Goal: Task Accomplishment & Management: Manage account settings

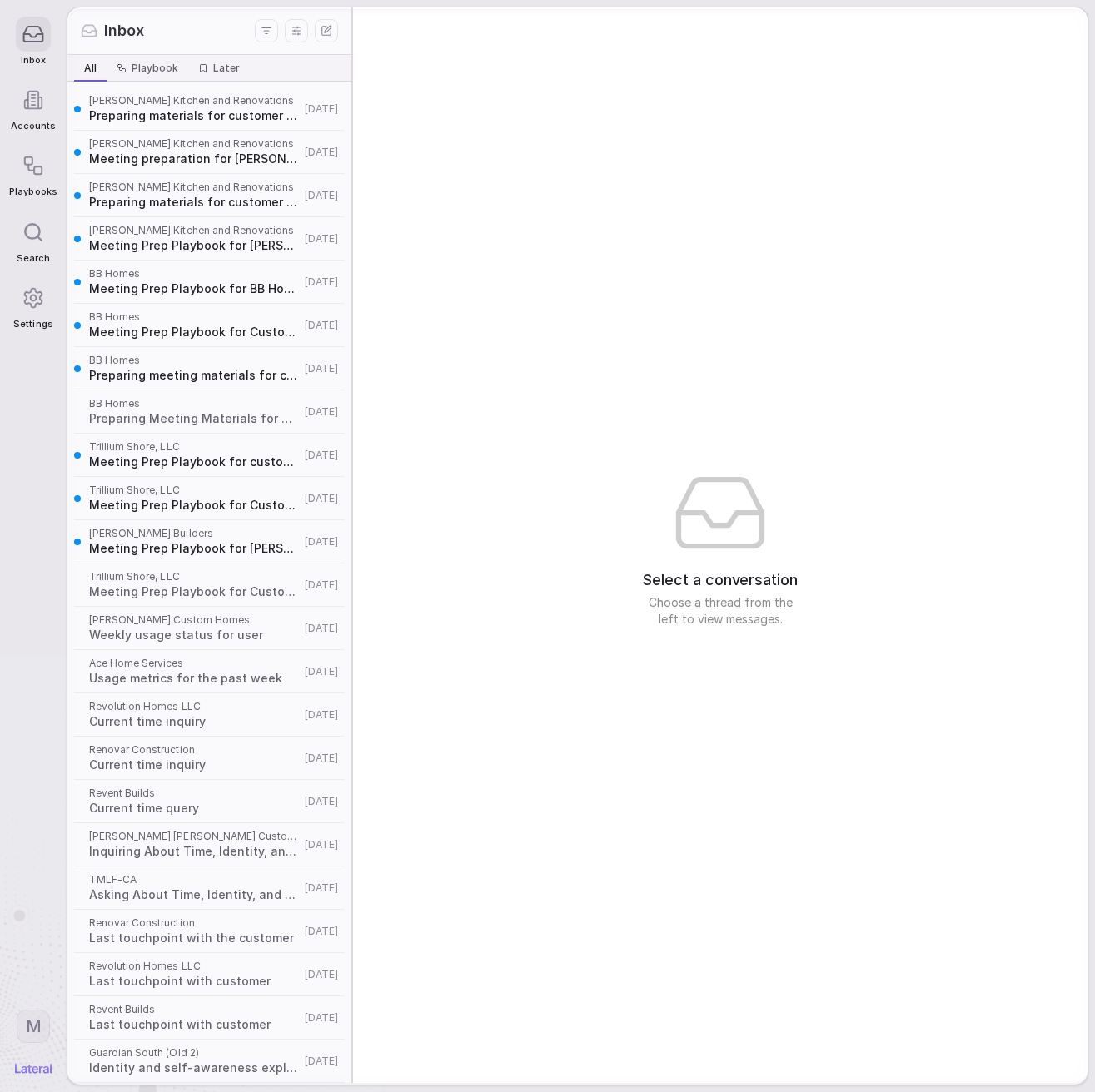
click at [33, 36] on icon at bounding box center [33, 34] width 23 height 23
click at [37, 294] on icon at bounding box center [33, 297] width 23 height 23
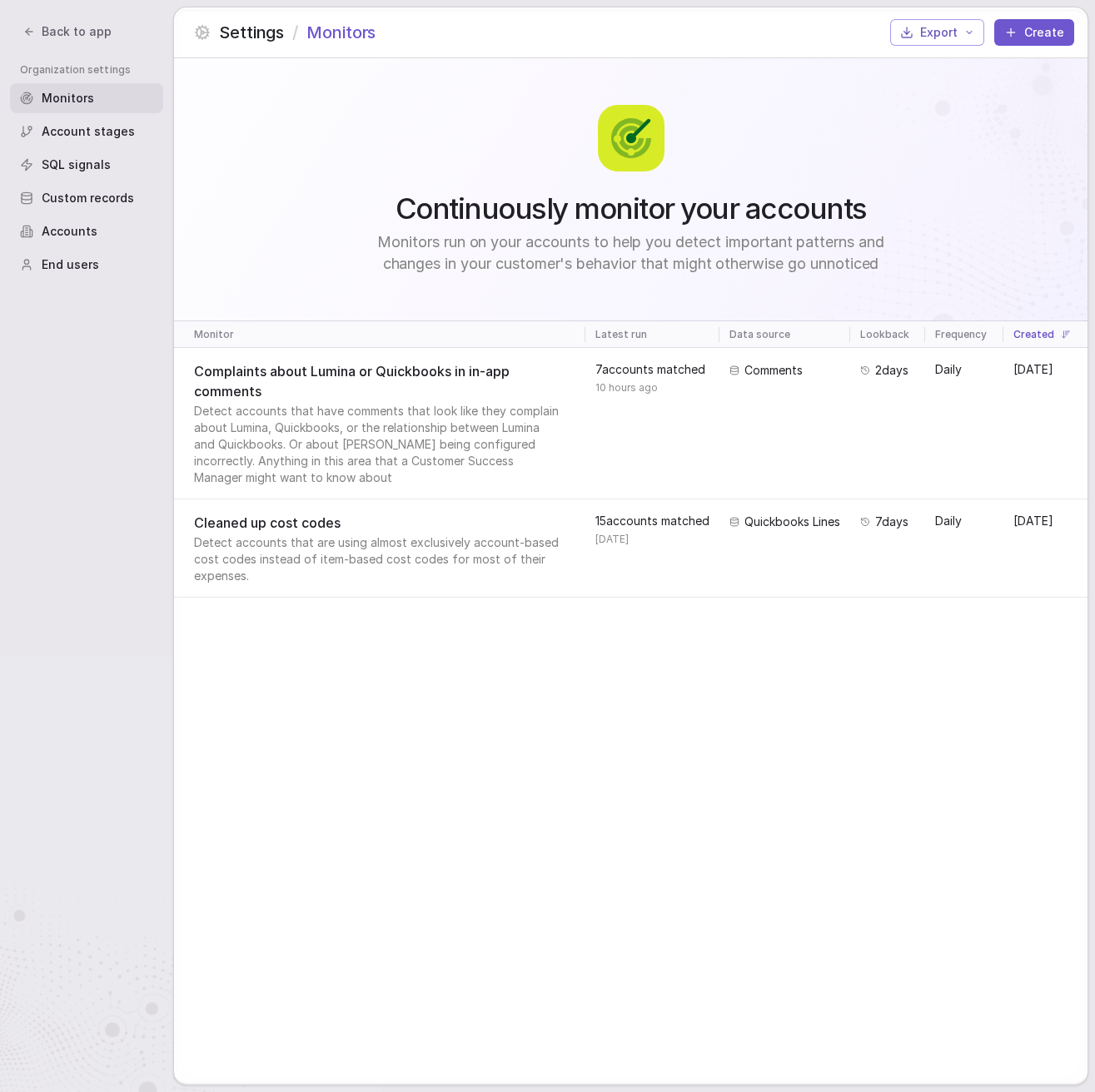
click at [89, 135] on span "Account stages" at bounding box center [89, 132] width 93 height 16
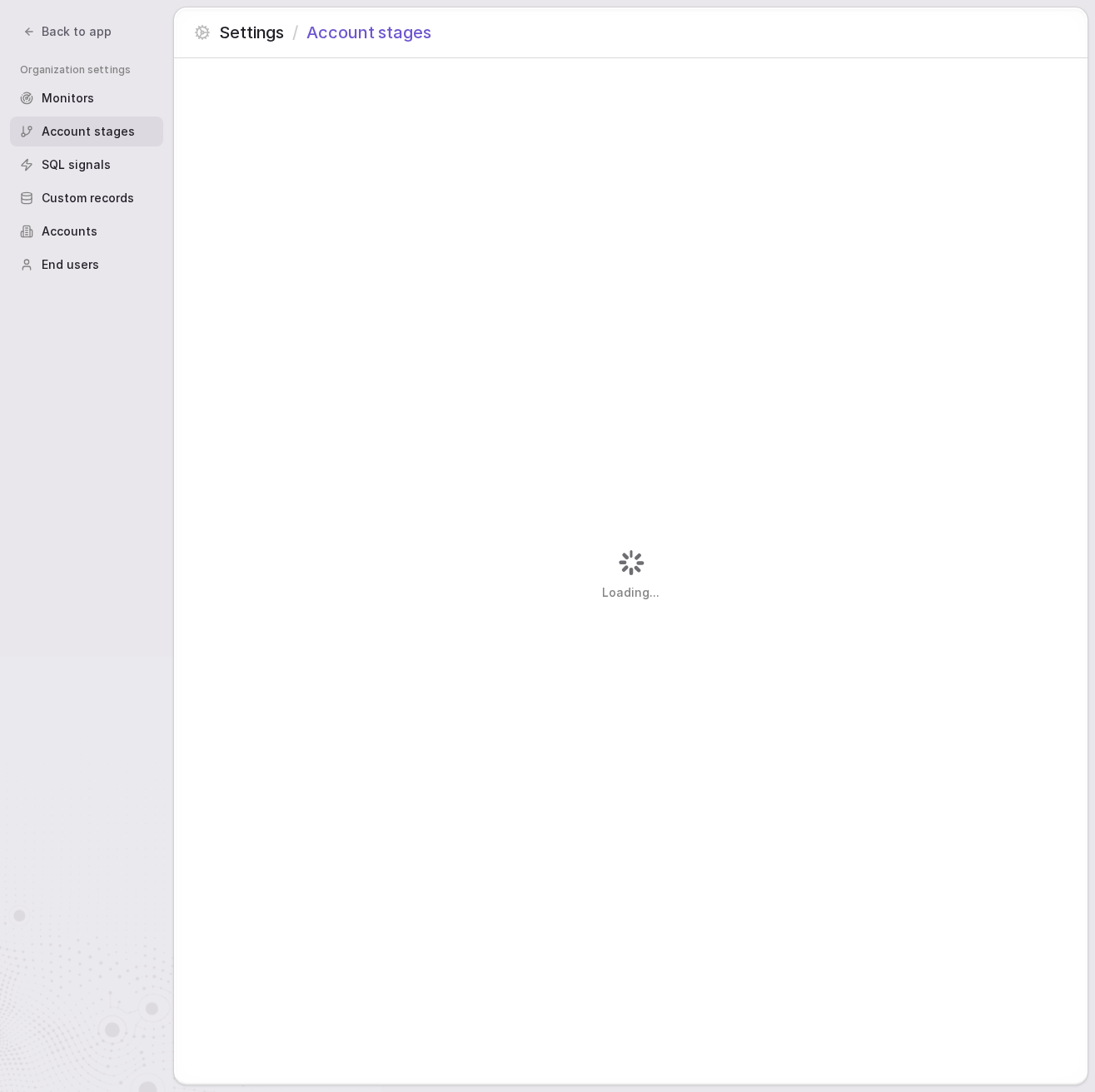
click at [107, 202] on span "Custom records" at bounding box center [88, 198] width 92 height 16
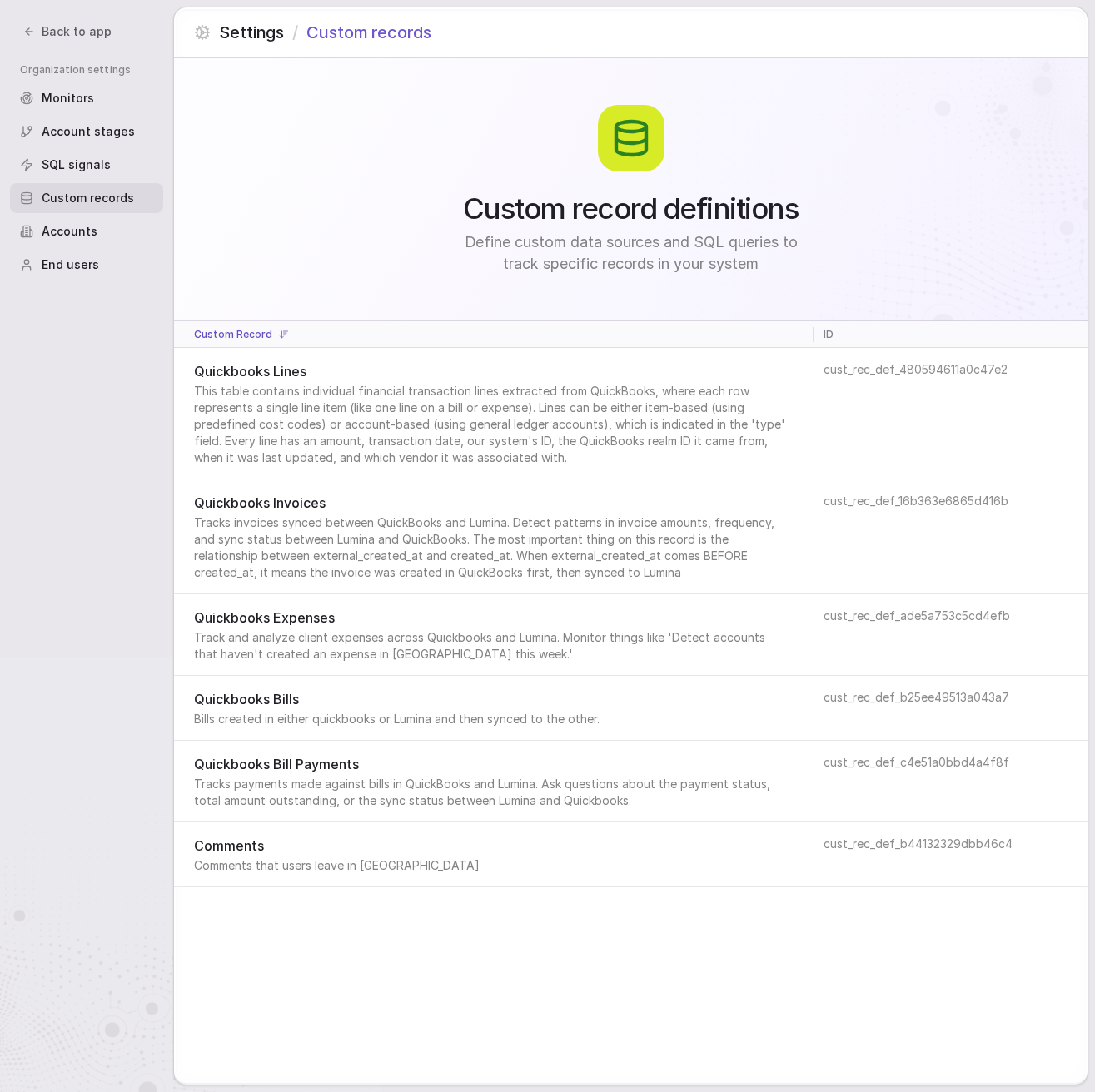
click at [102, 226] on div "Accounts" at bounding box center [87, 231] width 154 height 30
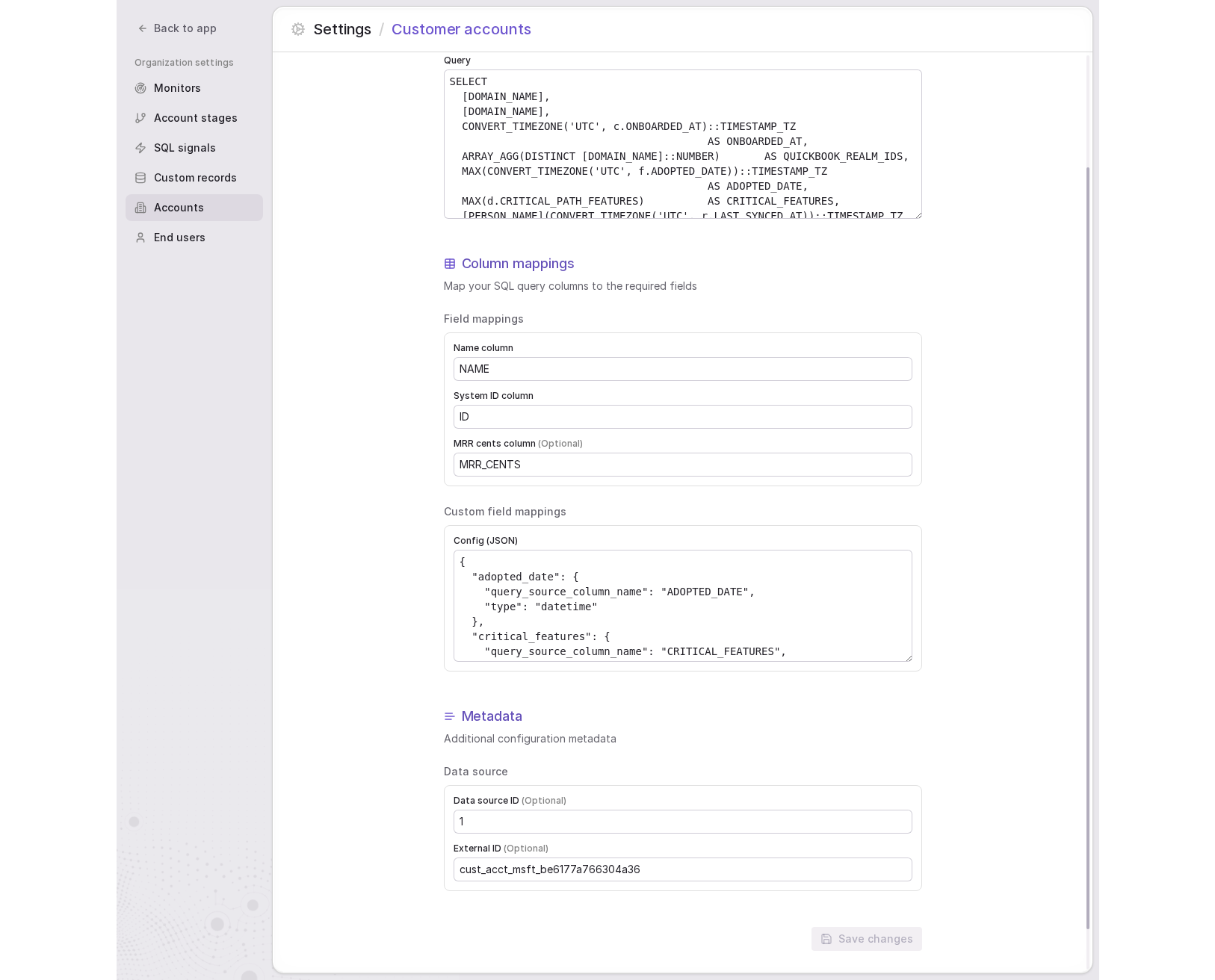
scroll to position [184, 0]
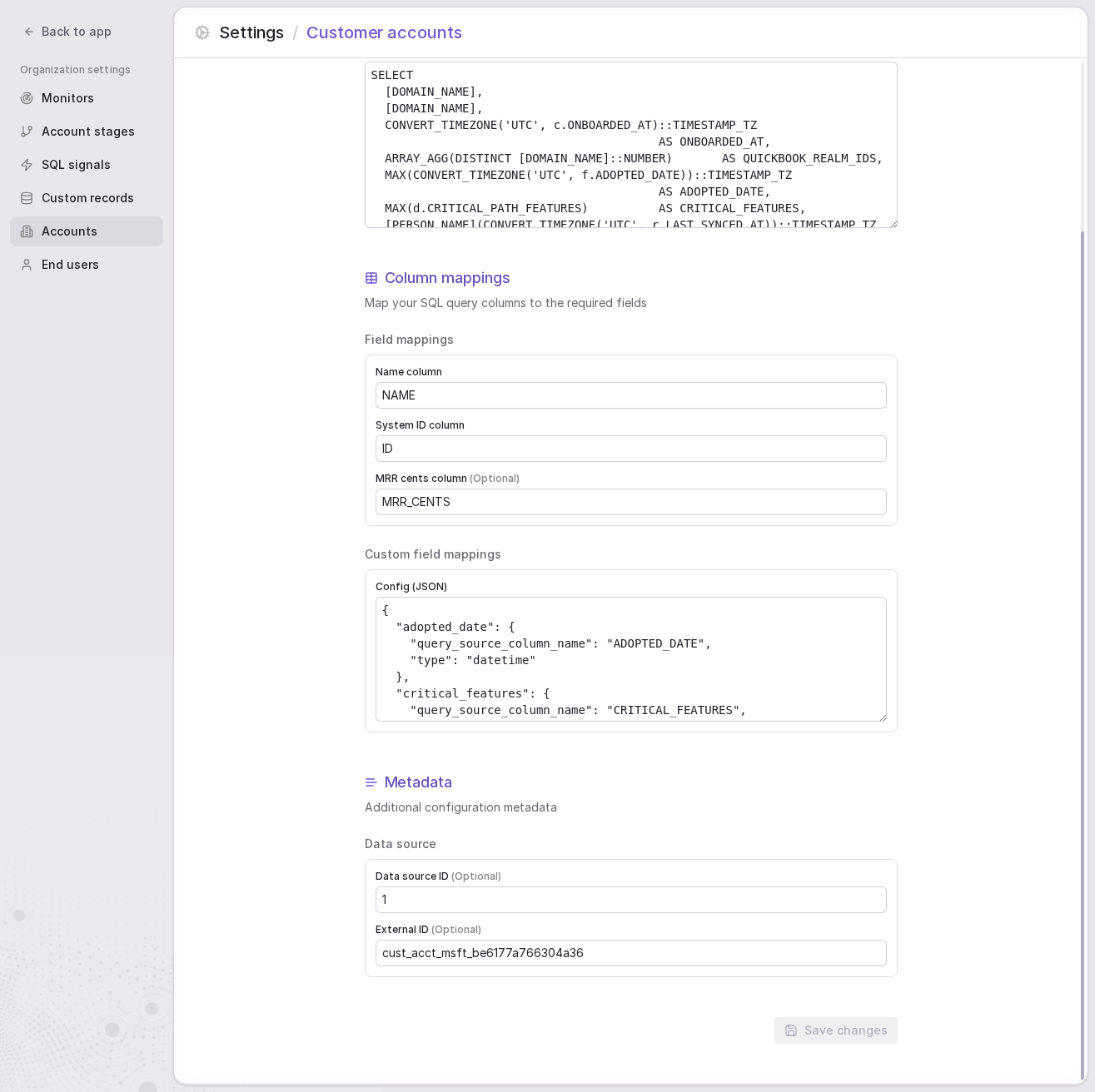
click at [89, 256] on span "End users" at bounding box center [70, 264] width 58 height 16
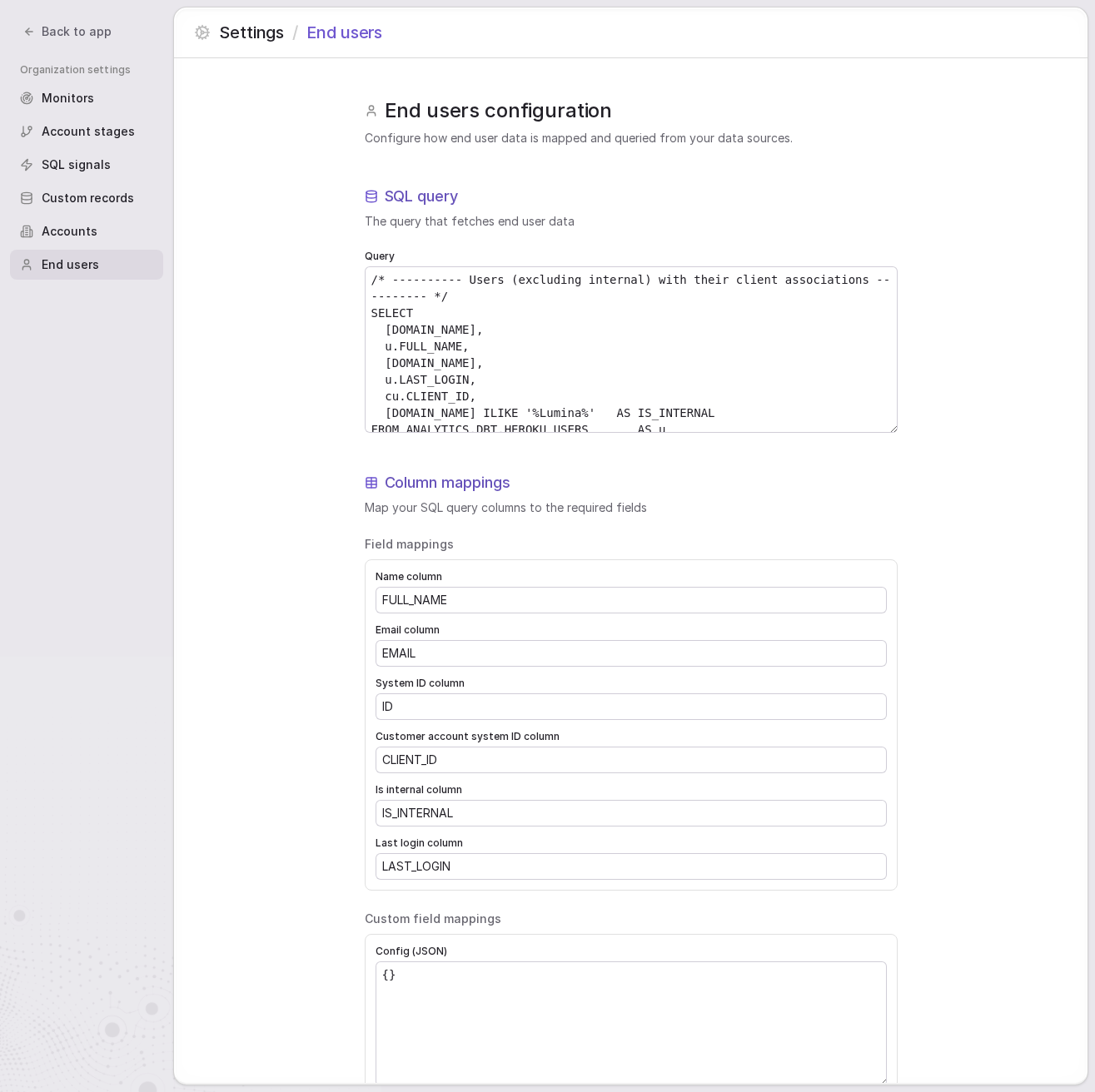
click at [73, 193] on span "Custom records" at bounding box center [88, 198] width 92 height 16
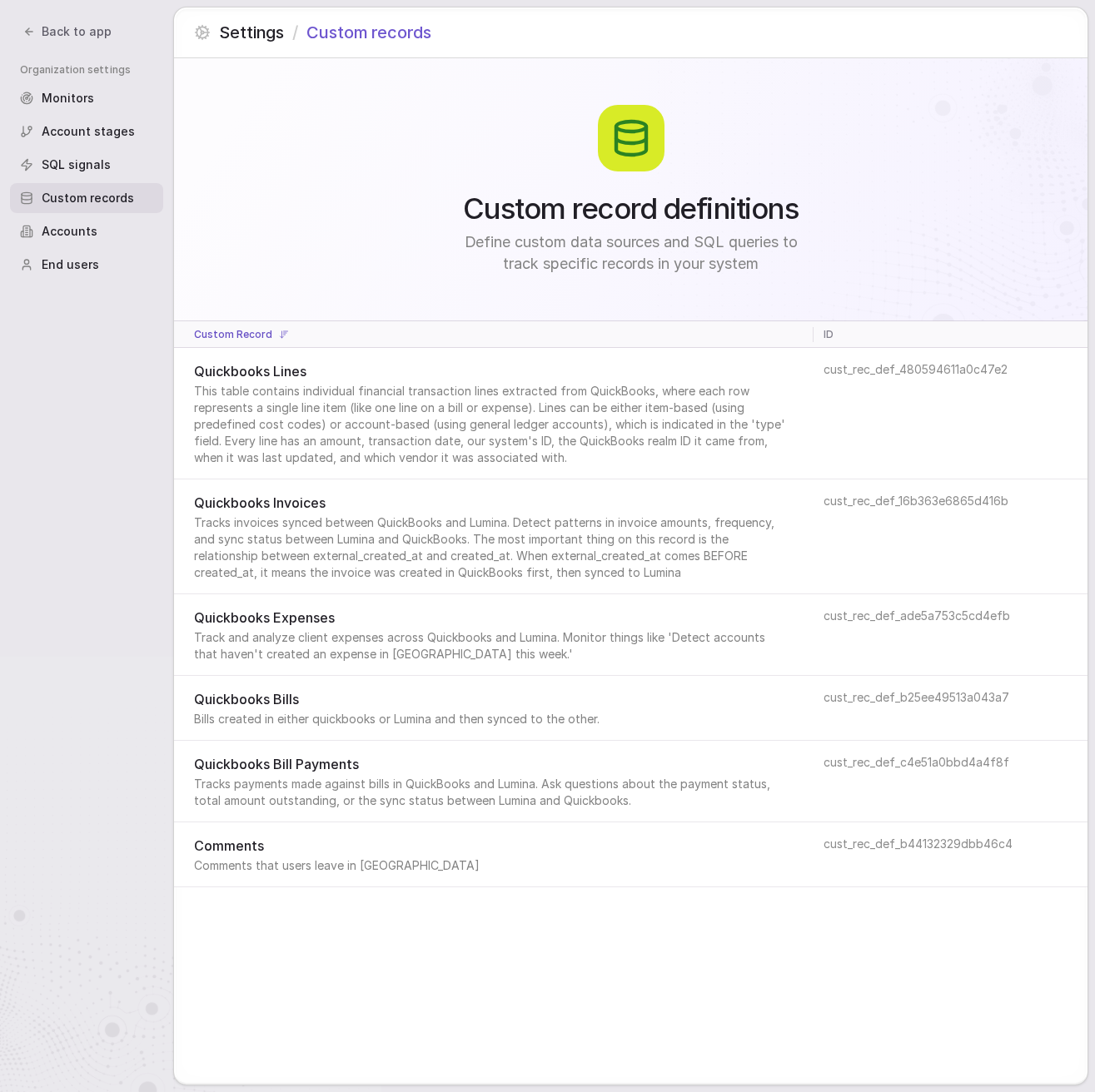
click at [281, 411] on span "This table contains individual financial transaction lines extracted from Quick…" at bounding box center [492, 424] width 596 height 83
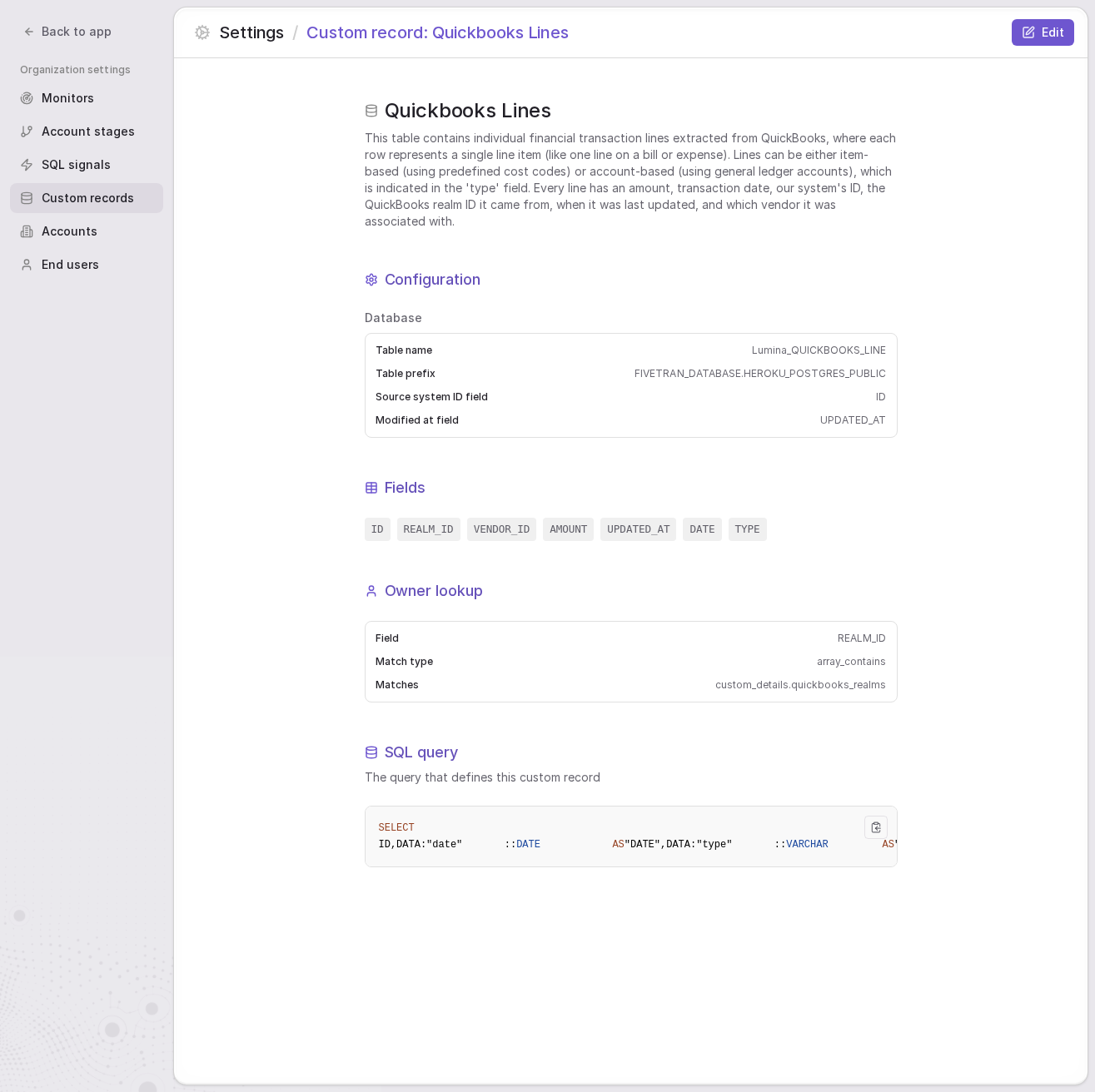
click at [260, 40] on span "Settings" at bounding box center [251, 32] width 65 height 23
click at [250, 33] on span "Settings" at bounding box center [251, 32] width 65 height 23
click at [74, 200] on span "Custom records" at bounding box center [88, 198] width 92 height 16
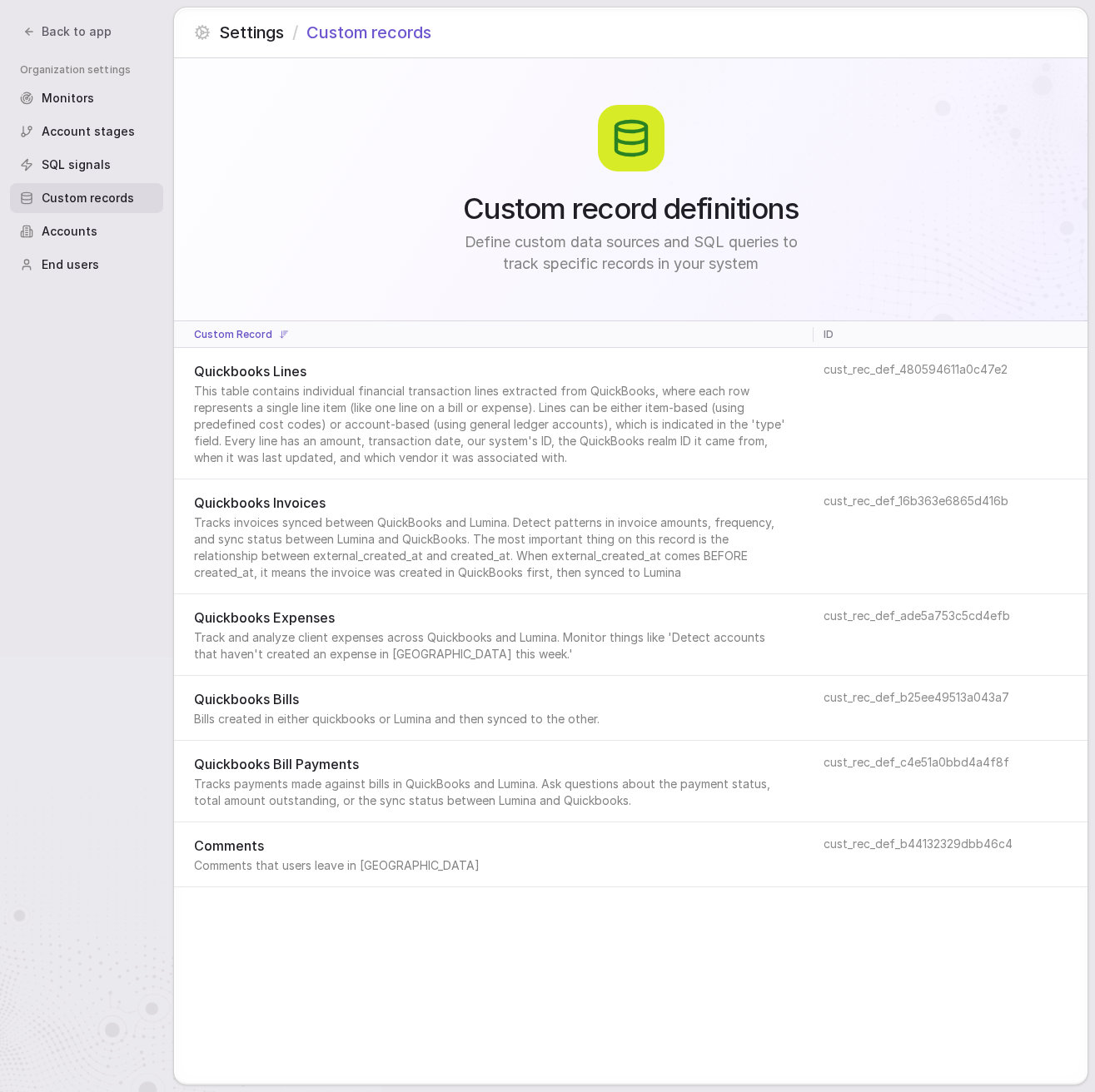
click at [121, 102] on div "Monitors" at bounding box center [87, 98] width 154 height 30
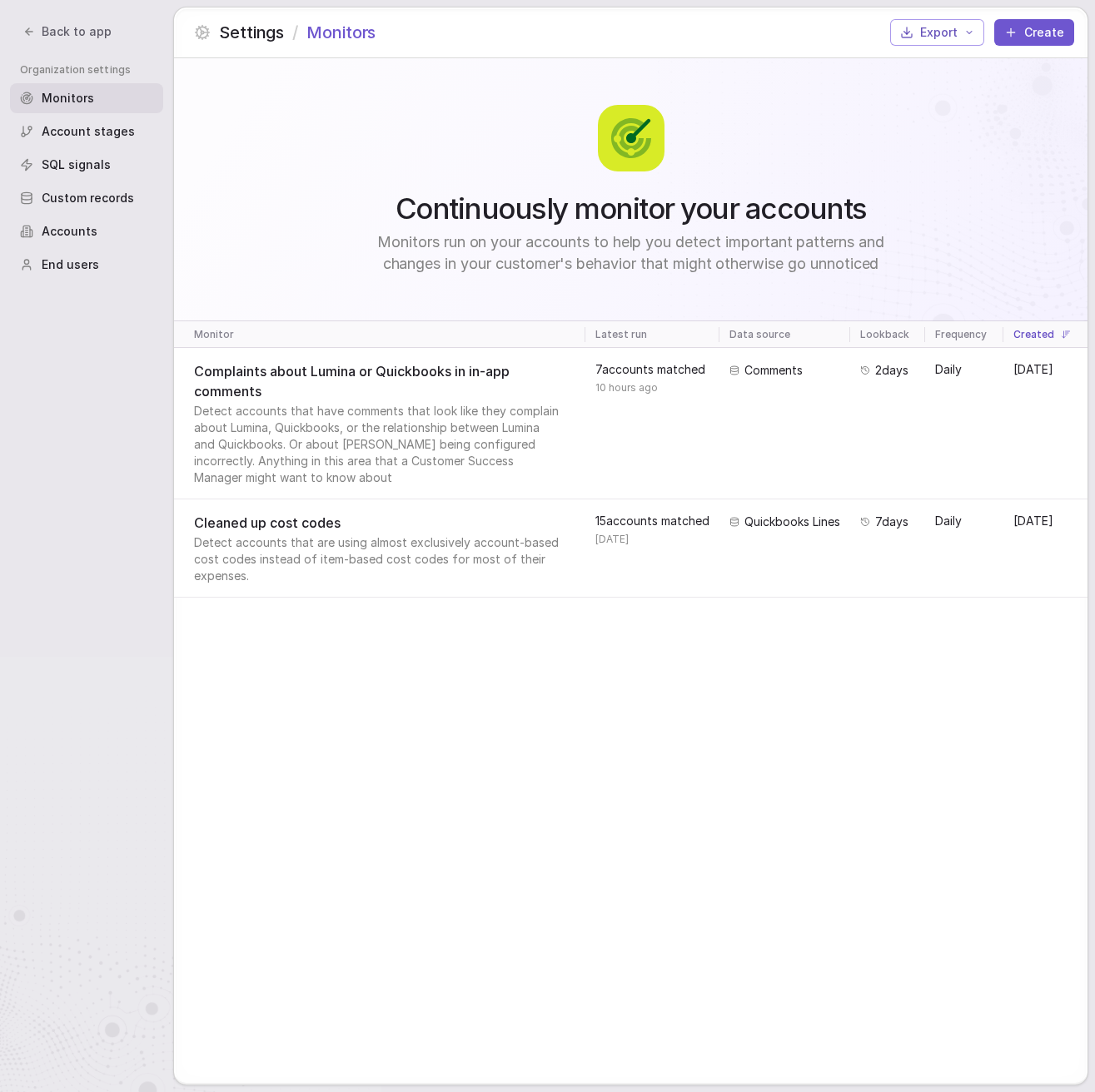
click at [112, 128] on span "Account stages" at bounding box center [89, 132] width 93 height 16
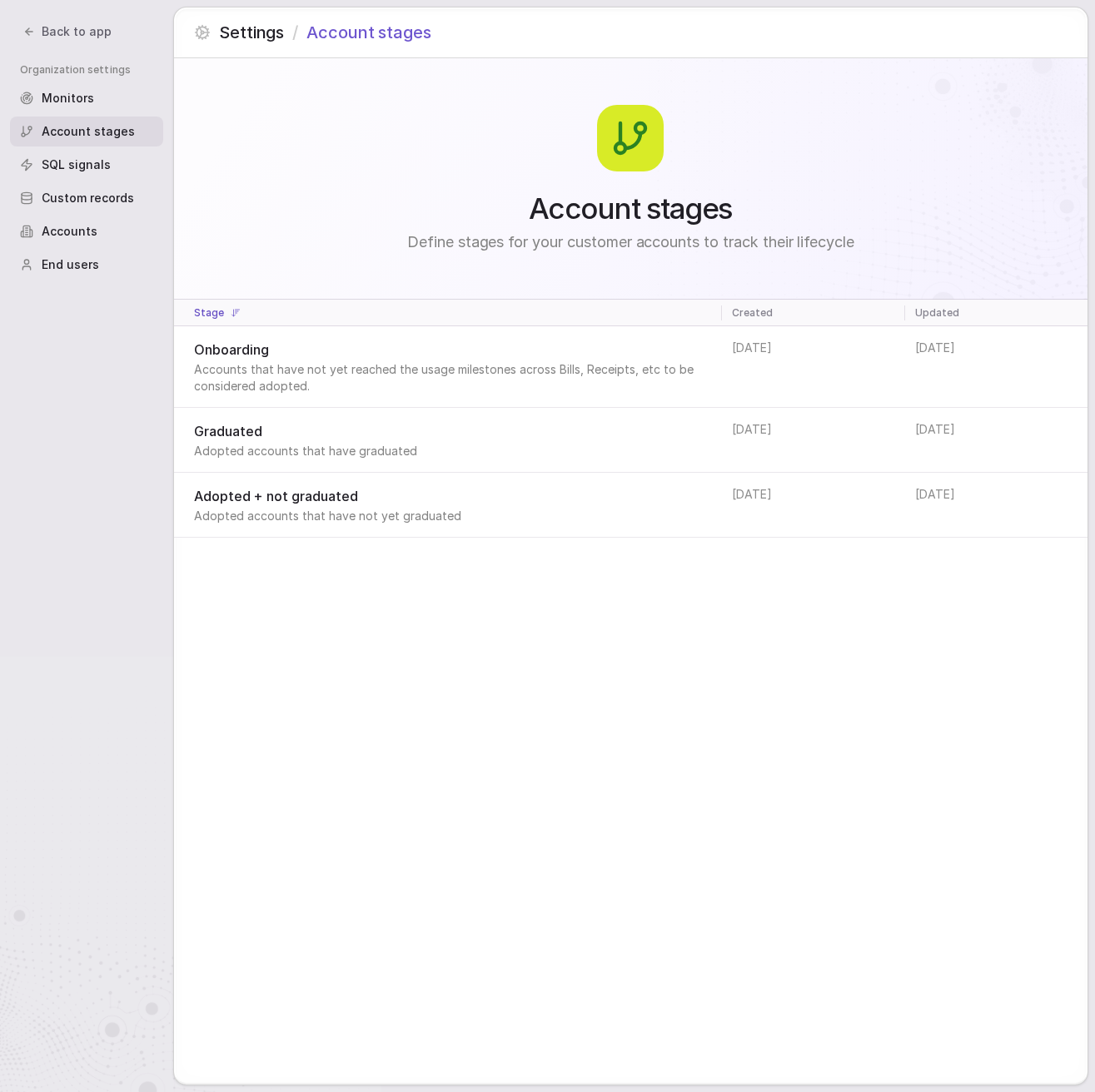
click at [105, 153] on div "SQL signals" at bounding box center [87, 164] width 154 height 30
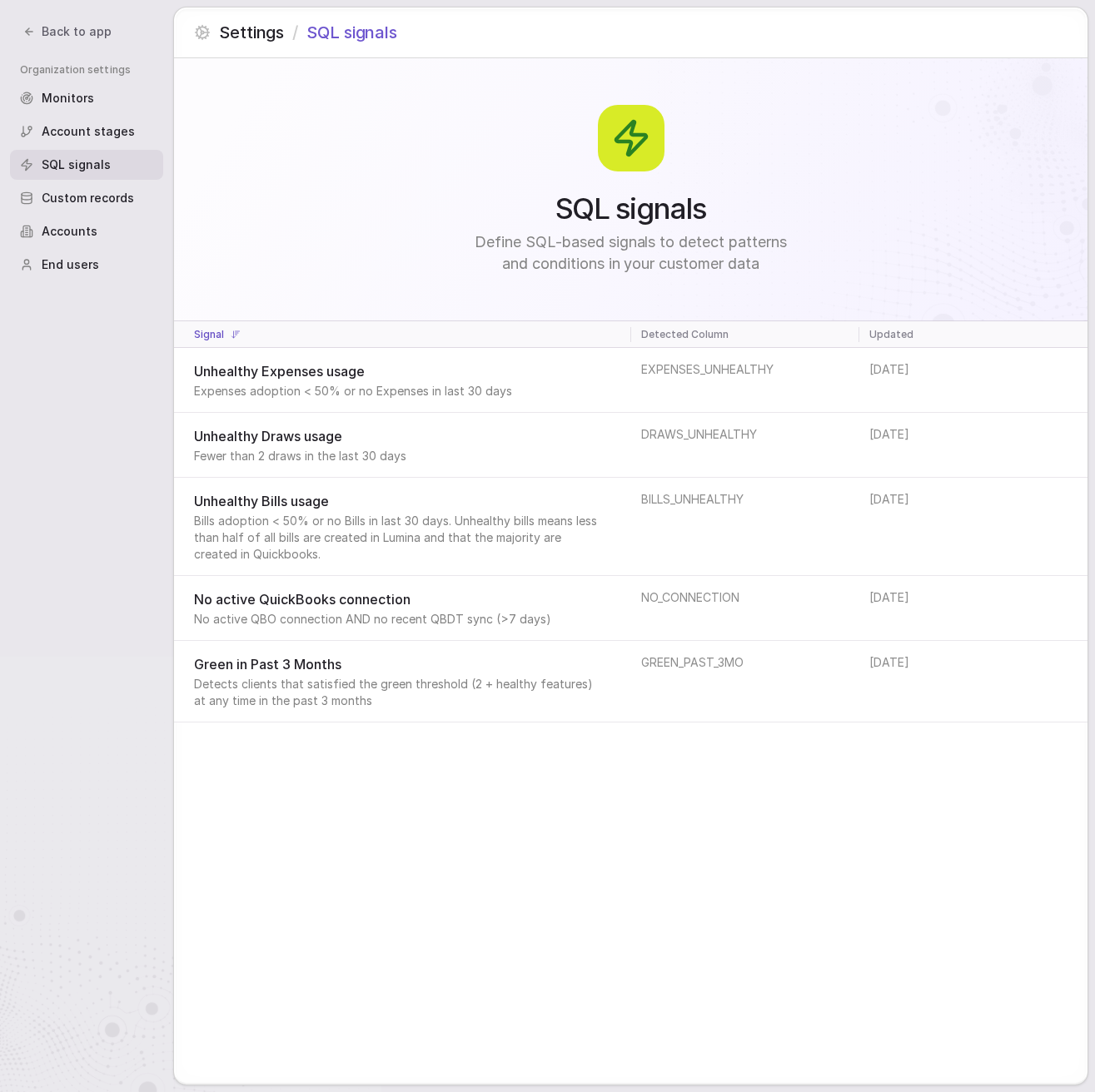
click at [101, 196] on span "Custom records" at bounding box center [88, 198] width 92 height 16
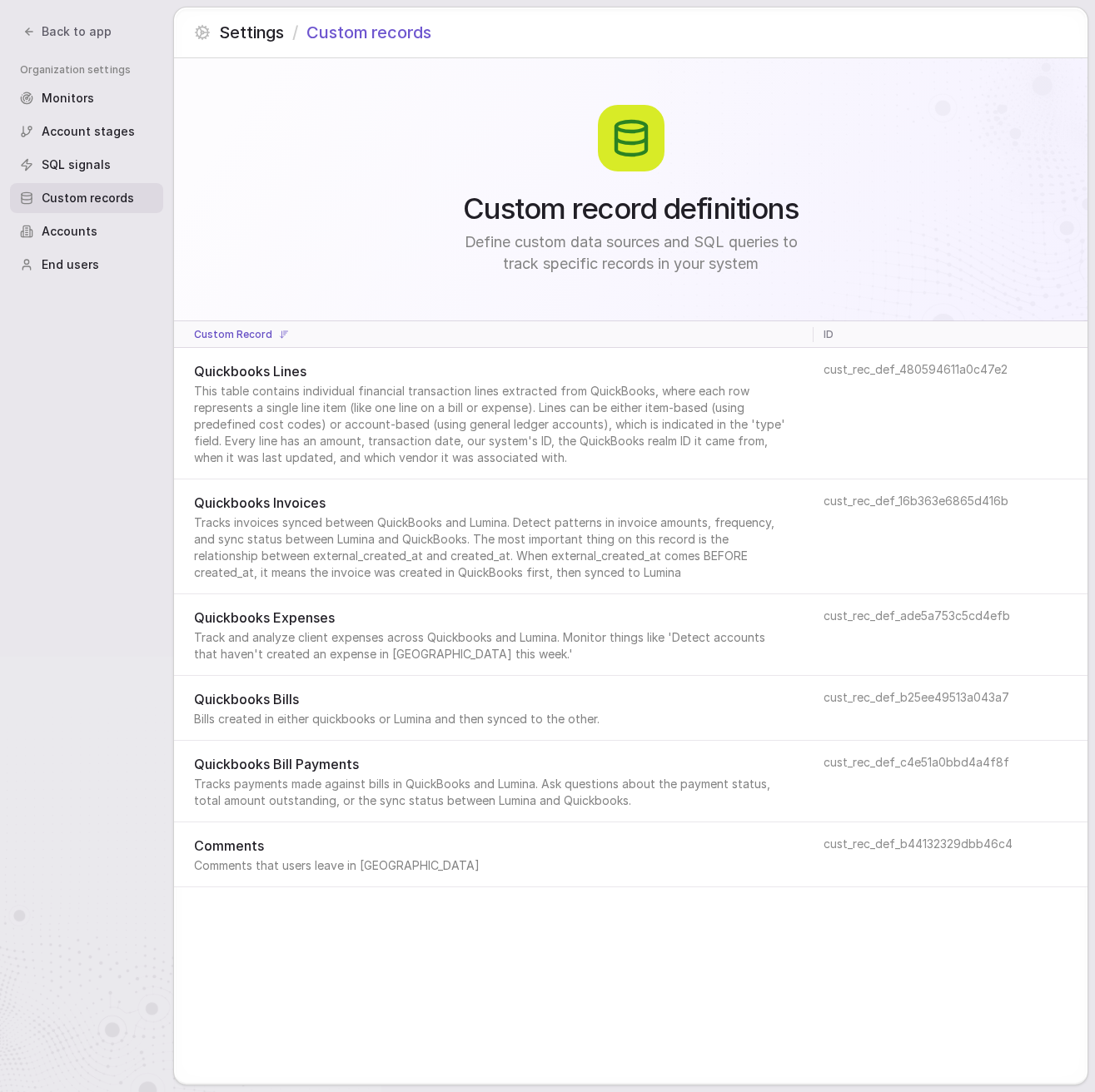
click at [101, 220] on div "Accounts" at bounding box center [87, 231] width 154 height 30
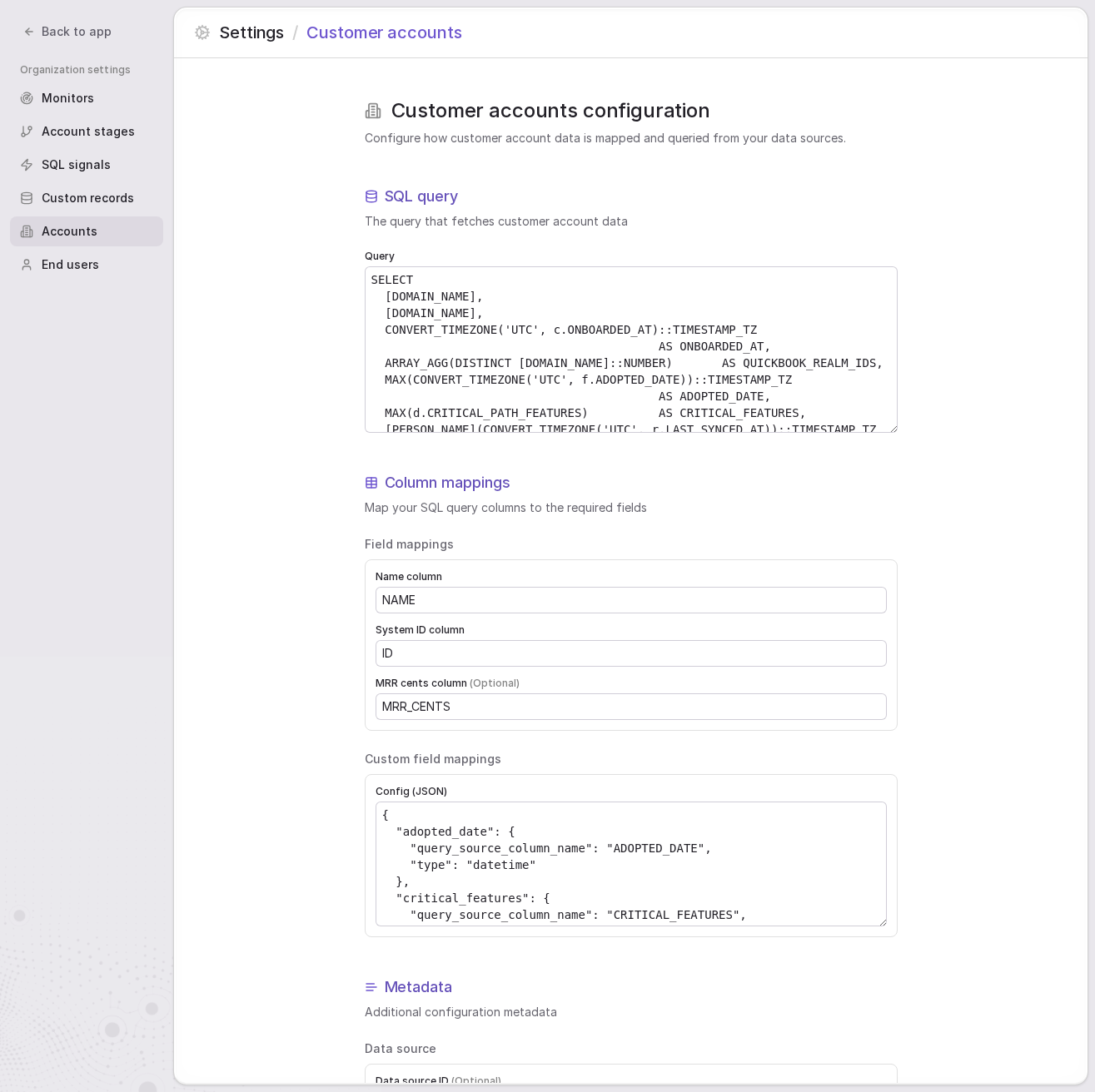
click at [99, 265] on div "End users" at bounding box center [87, 264] width 154 height 30
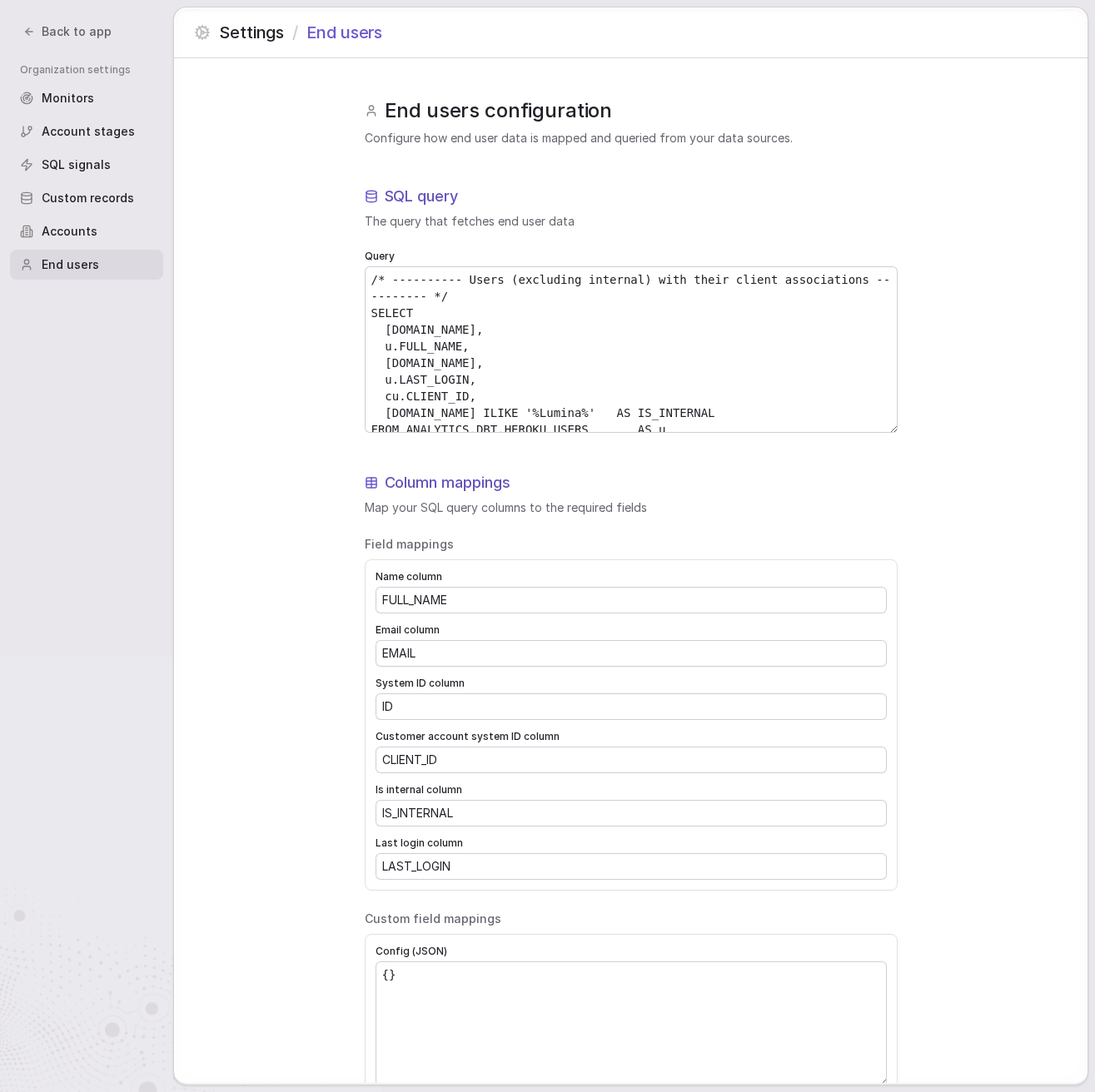
click at [100, 228] on div "Accounts" at bounding box center [87, 231] width 154 height 30
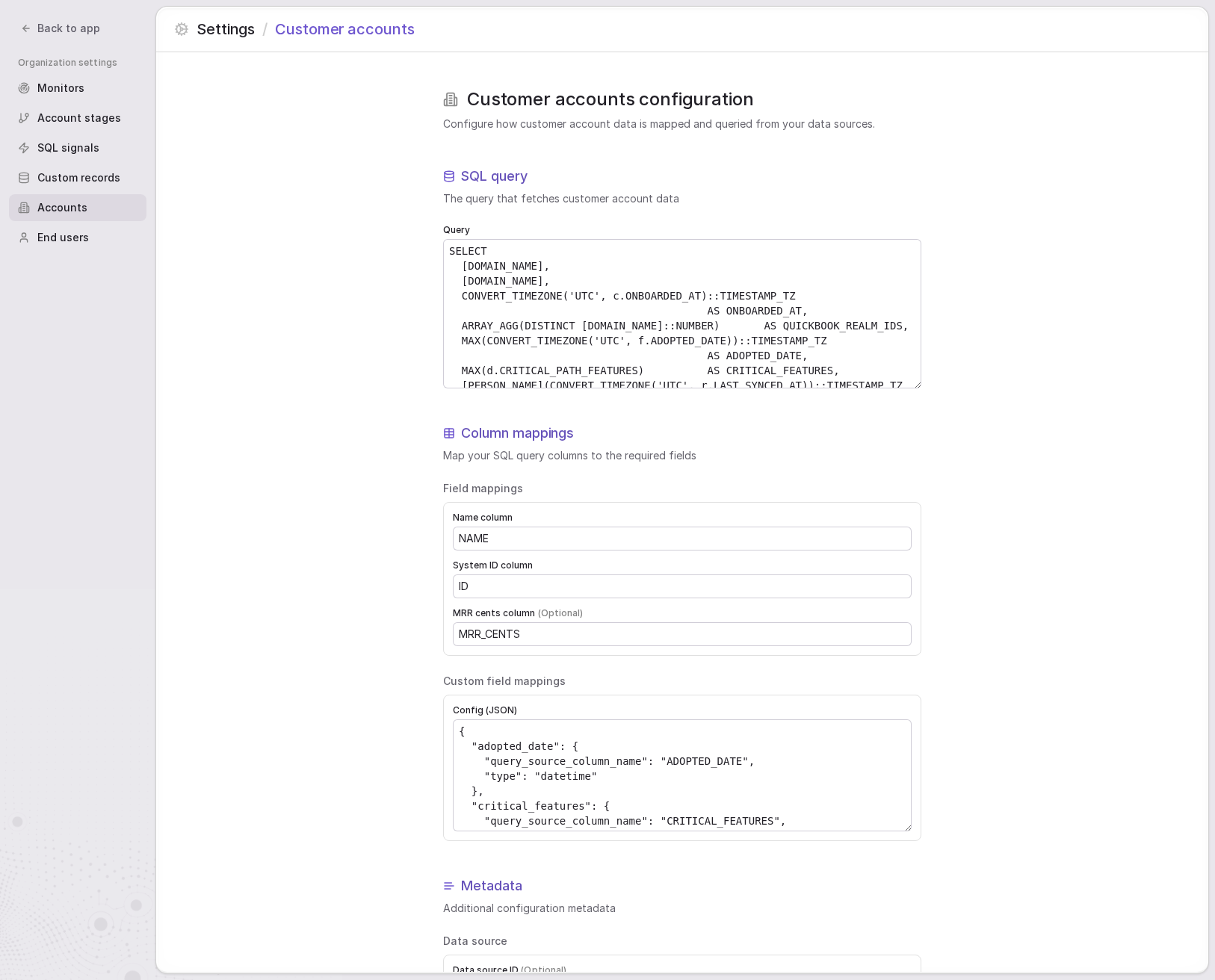
click at [64, 33] on span "Back to app" at bounding box center [69, 28] width 62 height 15
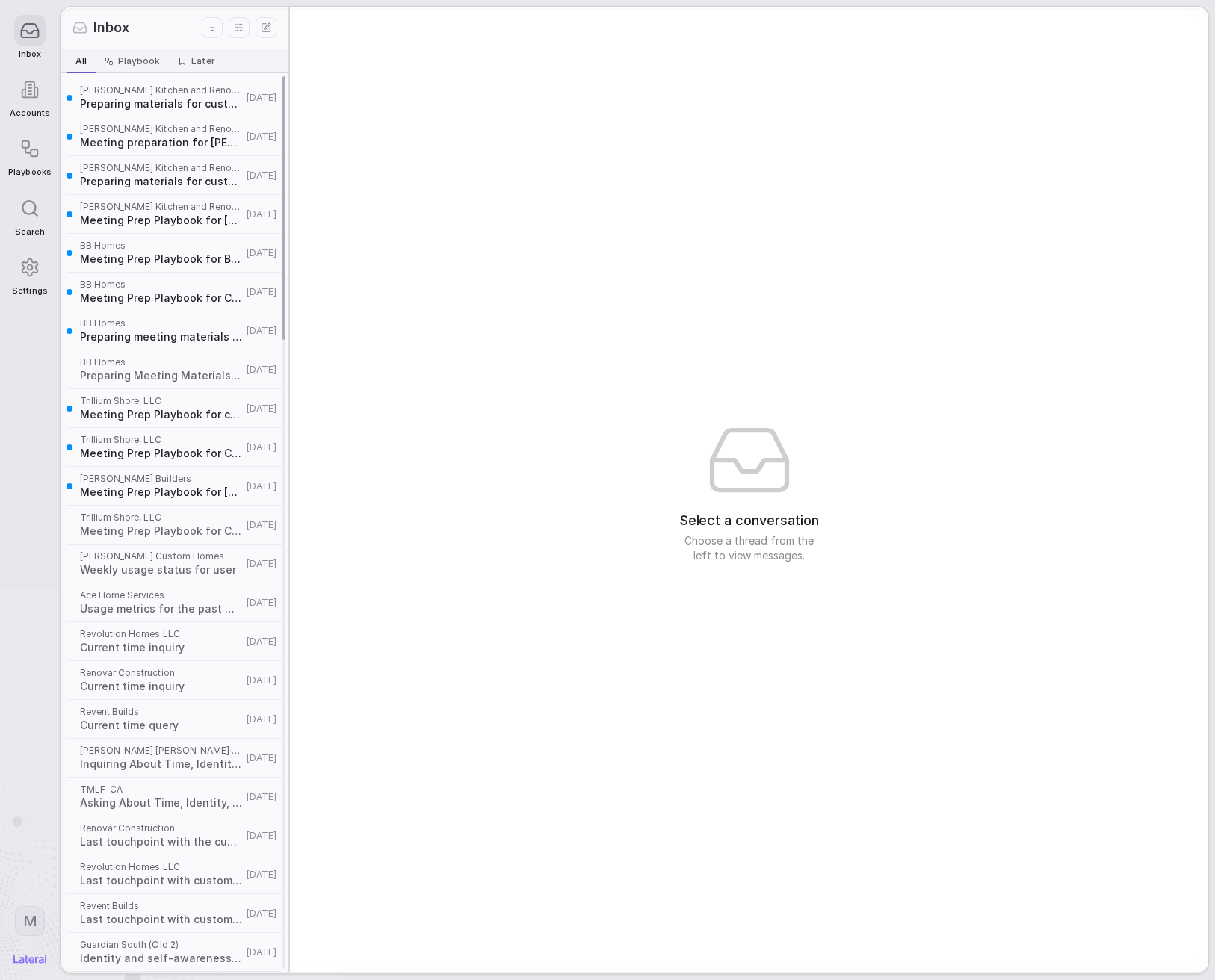
click at [159, 103] on span "Preparing materials for customer meeting with [PERSON_NAME] Kitchen" at bounding box center [161, 103] width 162 height 15
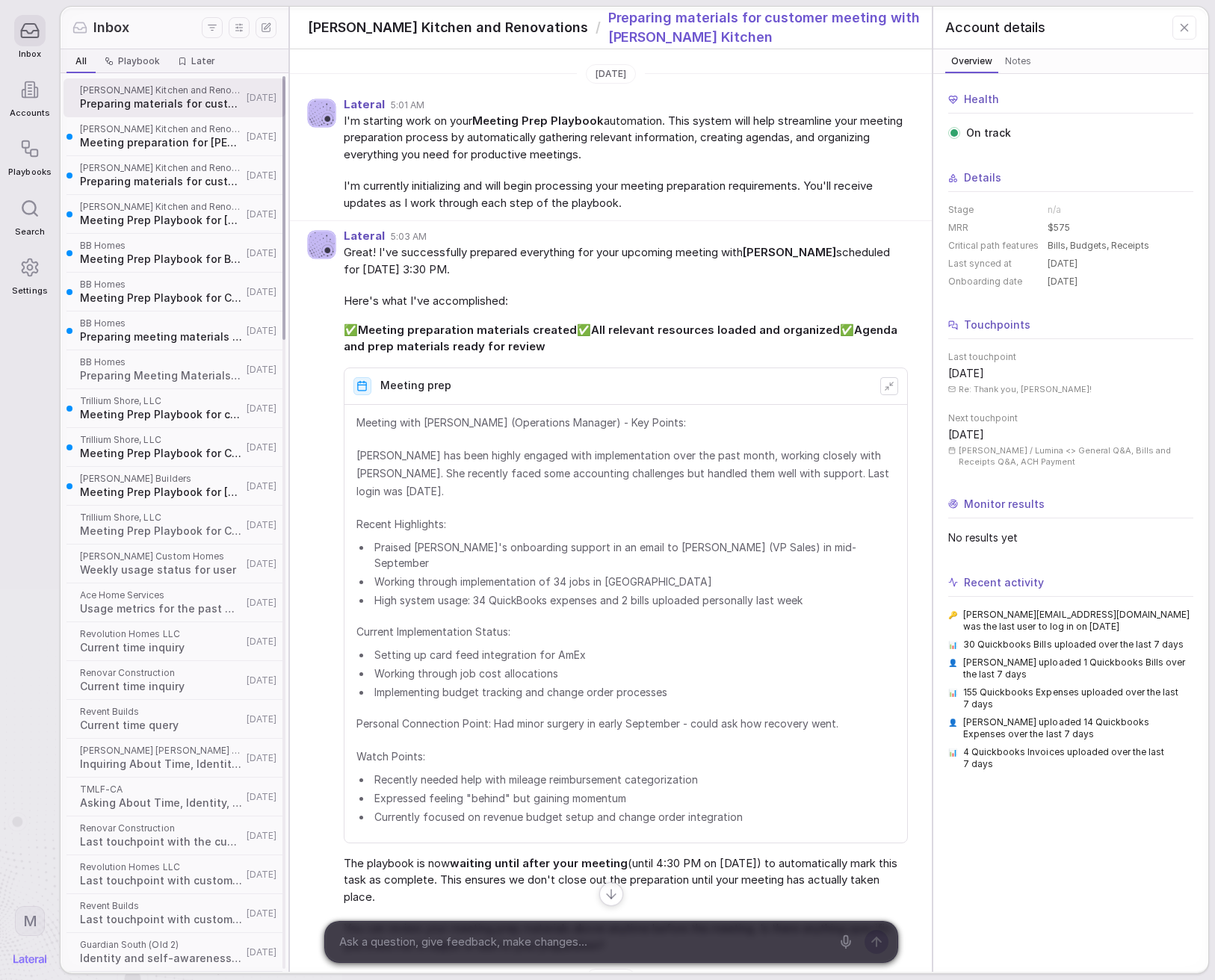
click at [166, 133] on span "[PERSON_NAME] Kitchen and Renovations" at bounding box center [161, 129] width 162 height 12
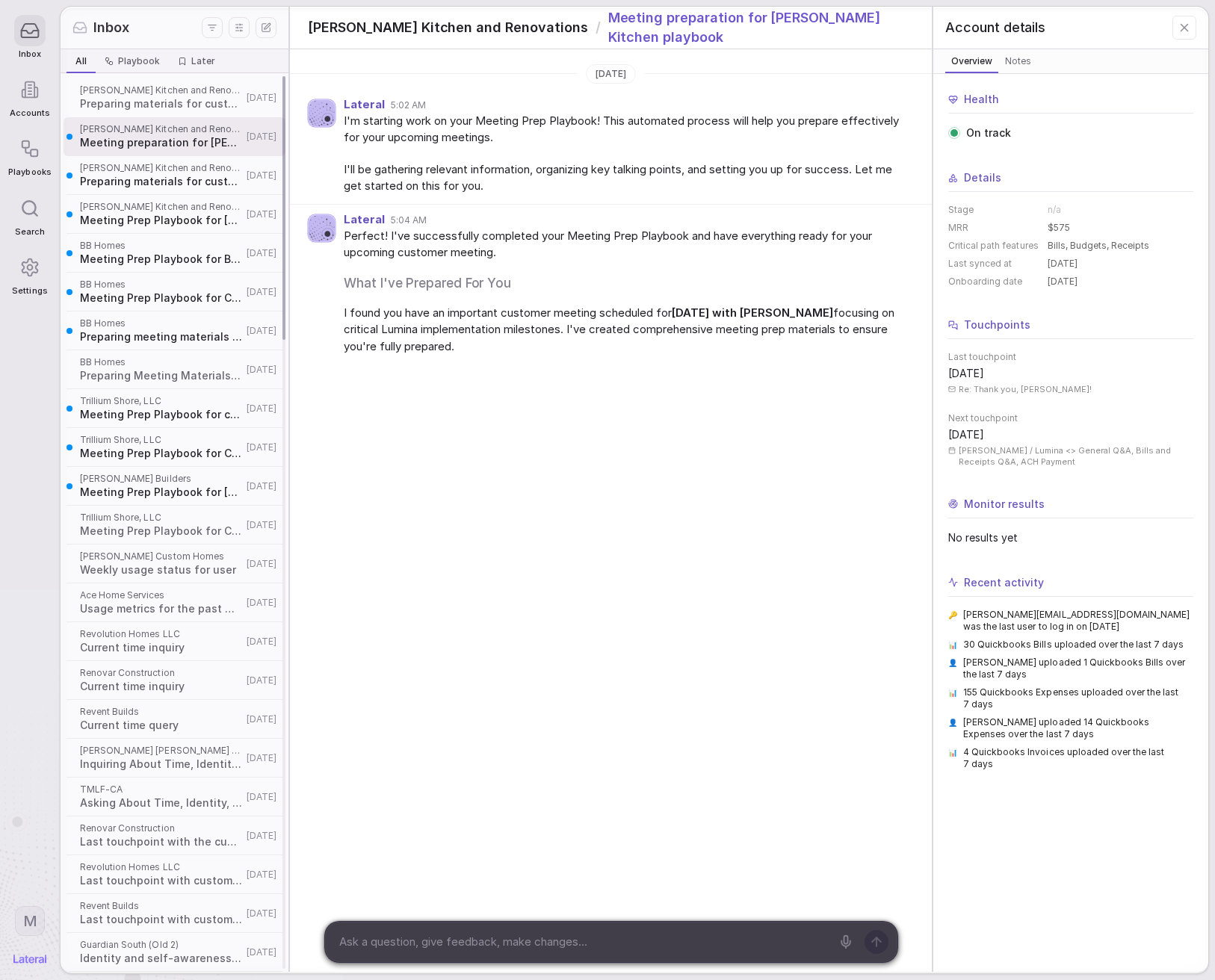
click at [179, 191] on div "Cederberg Kitchen and Renovations Preparing materials for customer meeting on K…" at bounding box center [174, 175] width 222 height 39
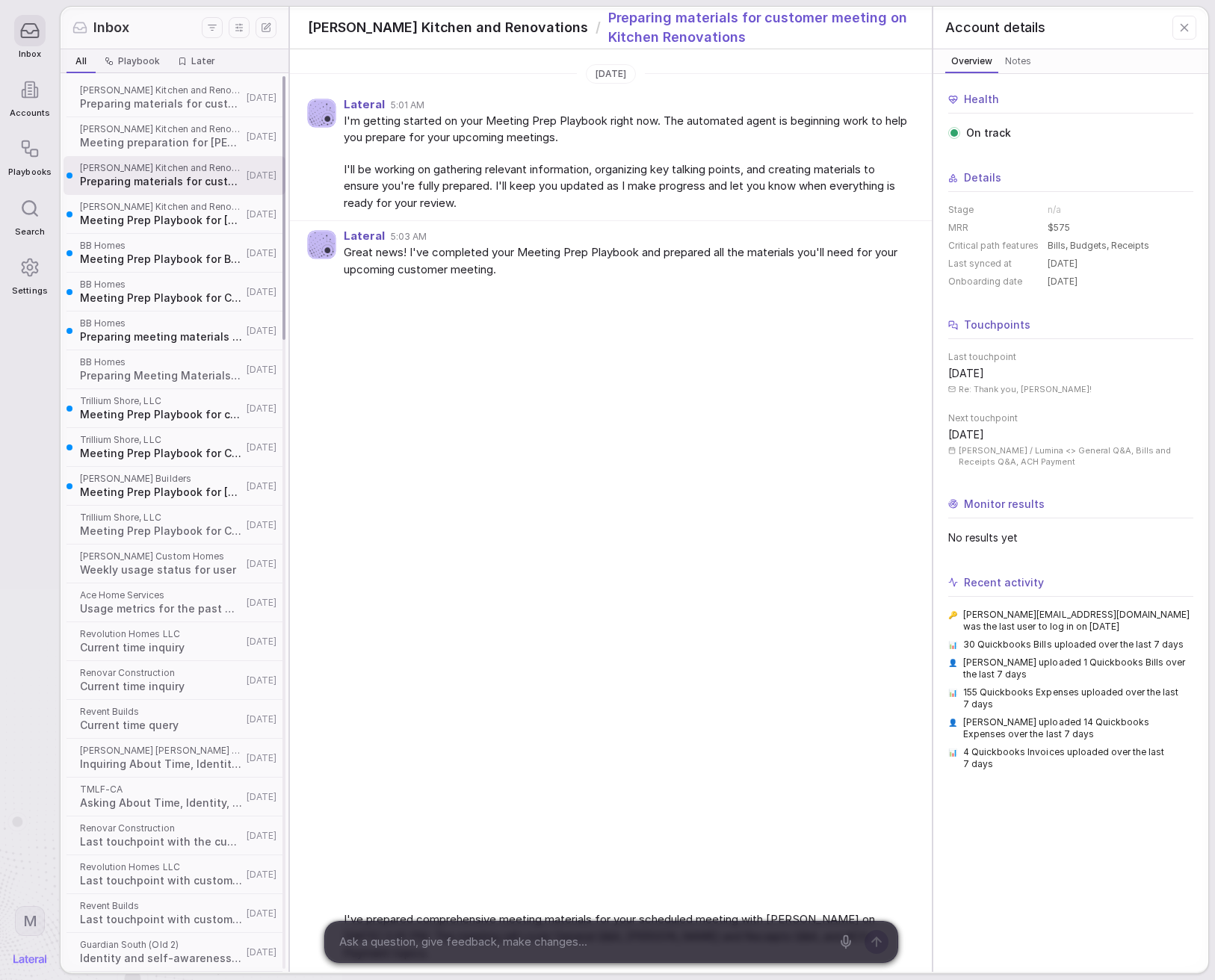
scroll to position [34, 0]
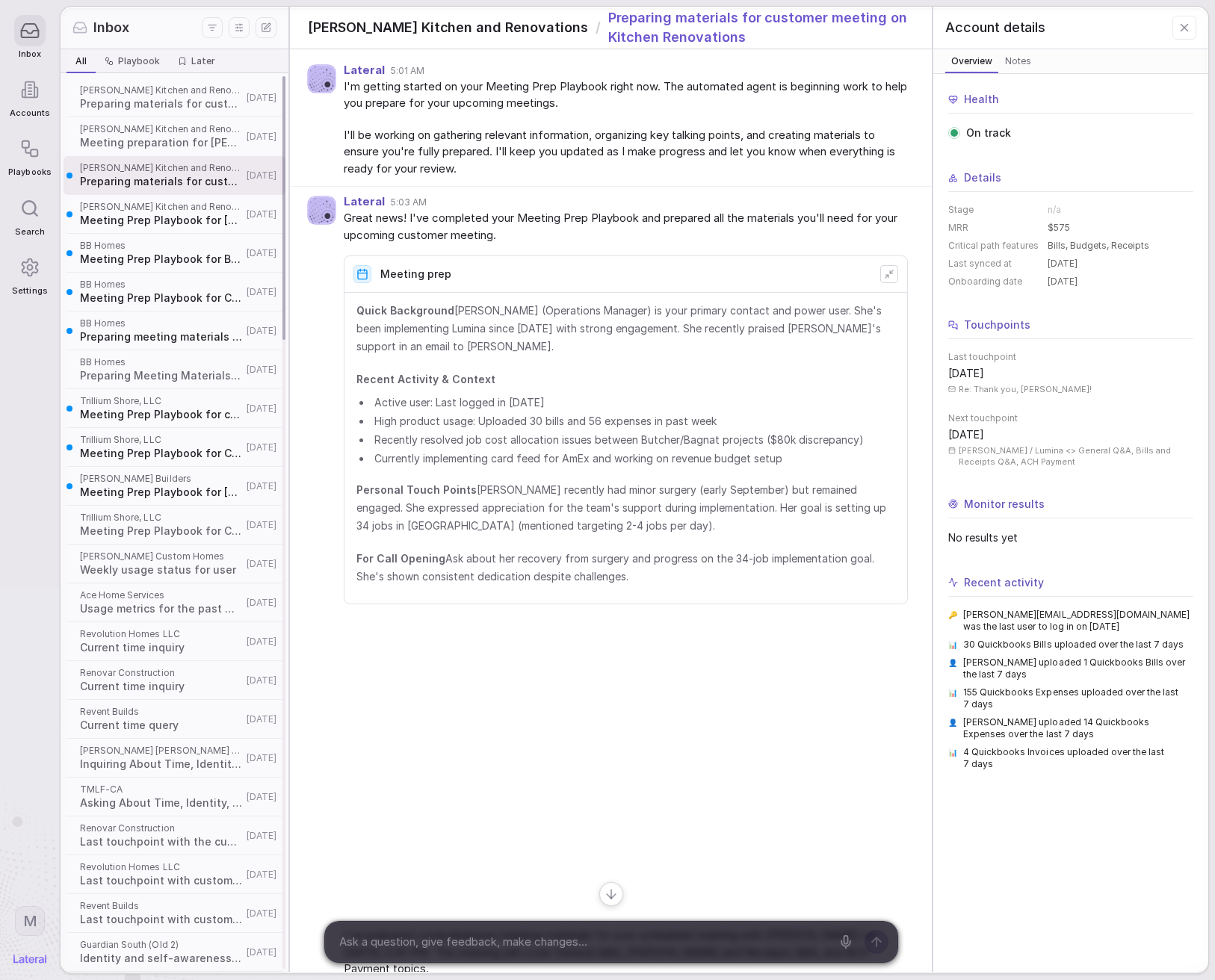
click at [167, 93] on span "[PERSON_NAME] Kitchen and Renovations" at bounding box center [161, 90] width 162 height 12
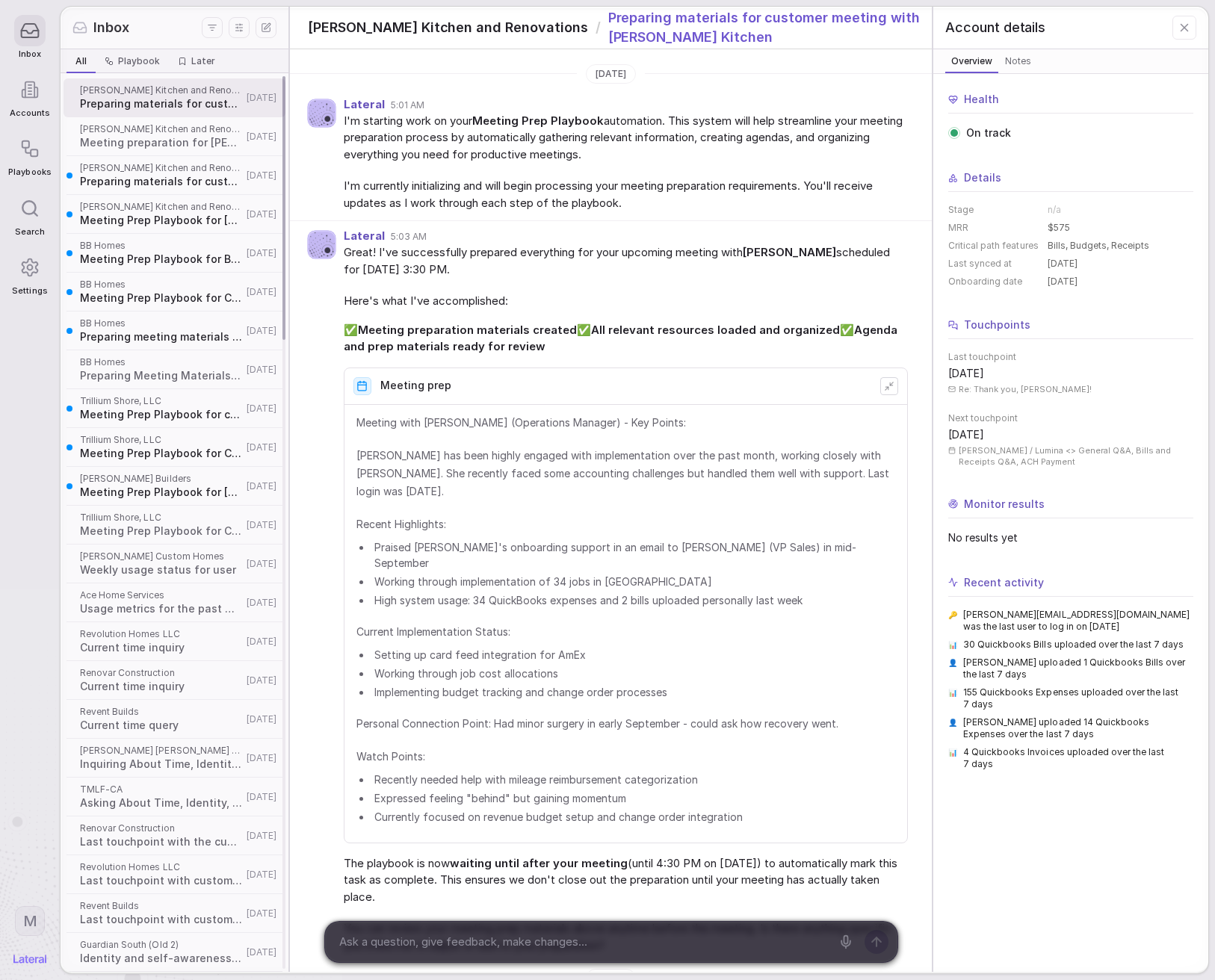
scroll to position [798, 0]
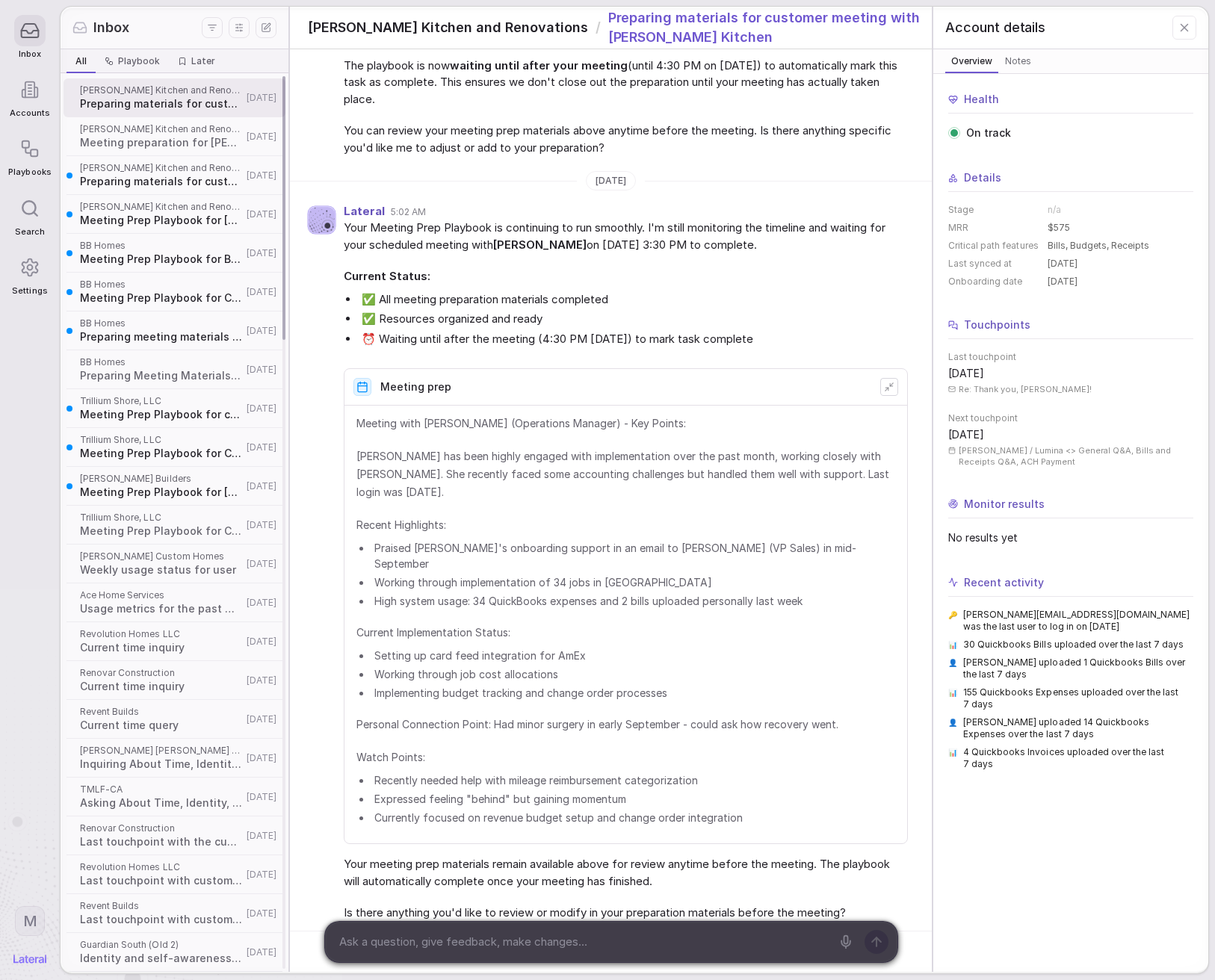
click at [178, 188] on span "Preparing materials for customer meeting on Kitchen Renovations" at bounding box center [161, 181] width 162 height 15
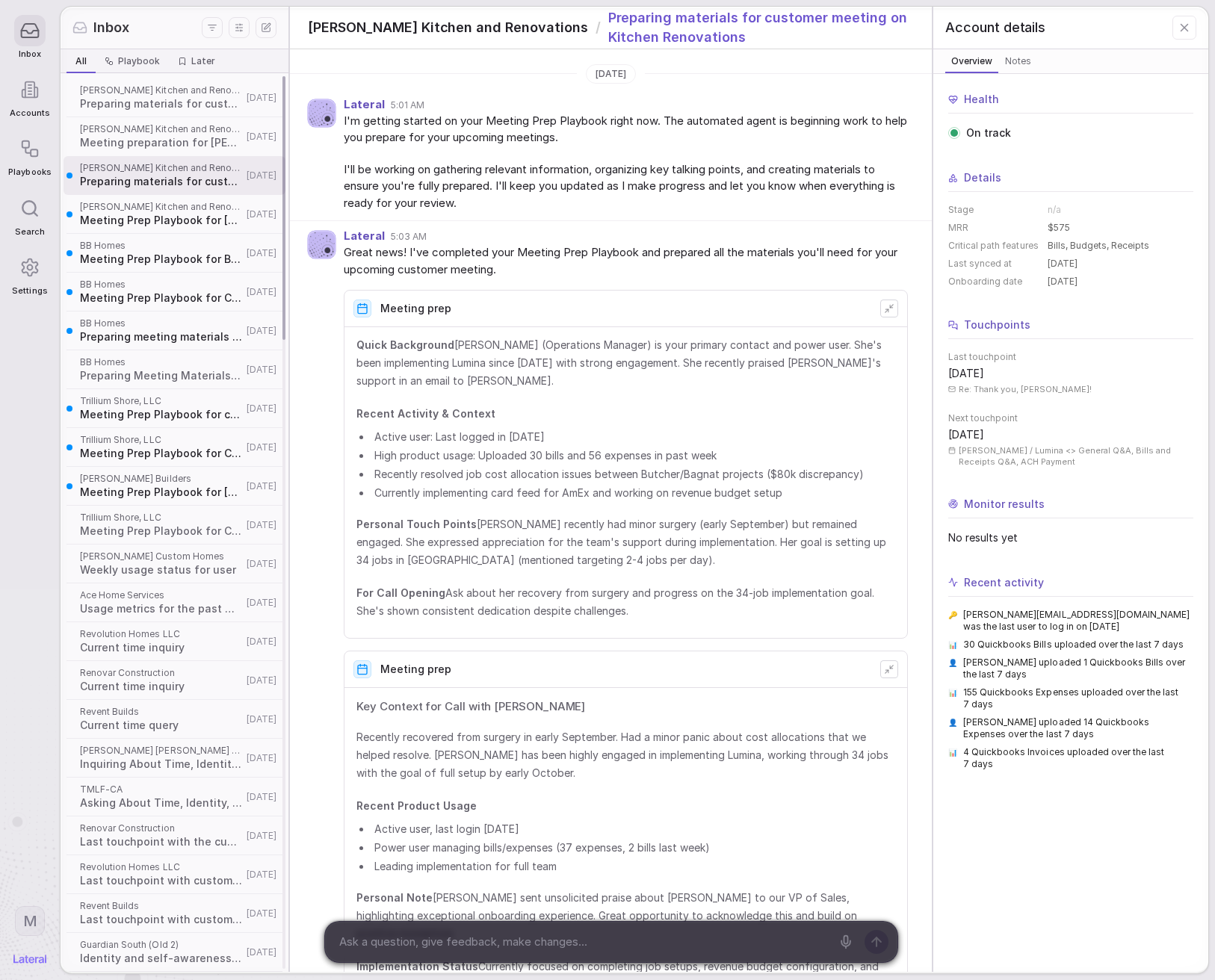
click at [186, 226] on span "Meeting Prep Playbook for [PERSON_NAME] Kitchen and Renovations" at bounding box center [161, 221] width 162 height 15
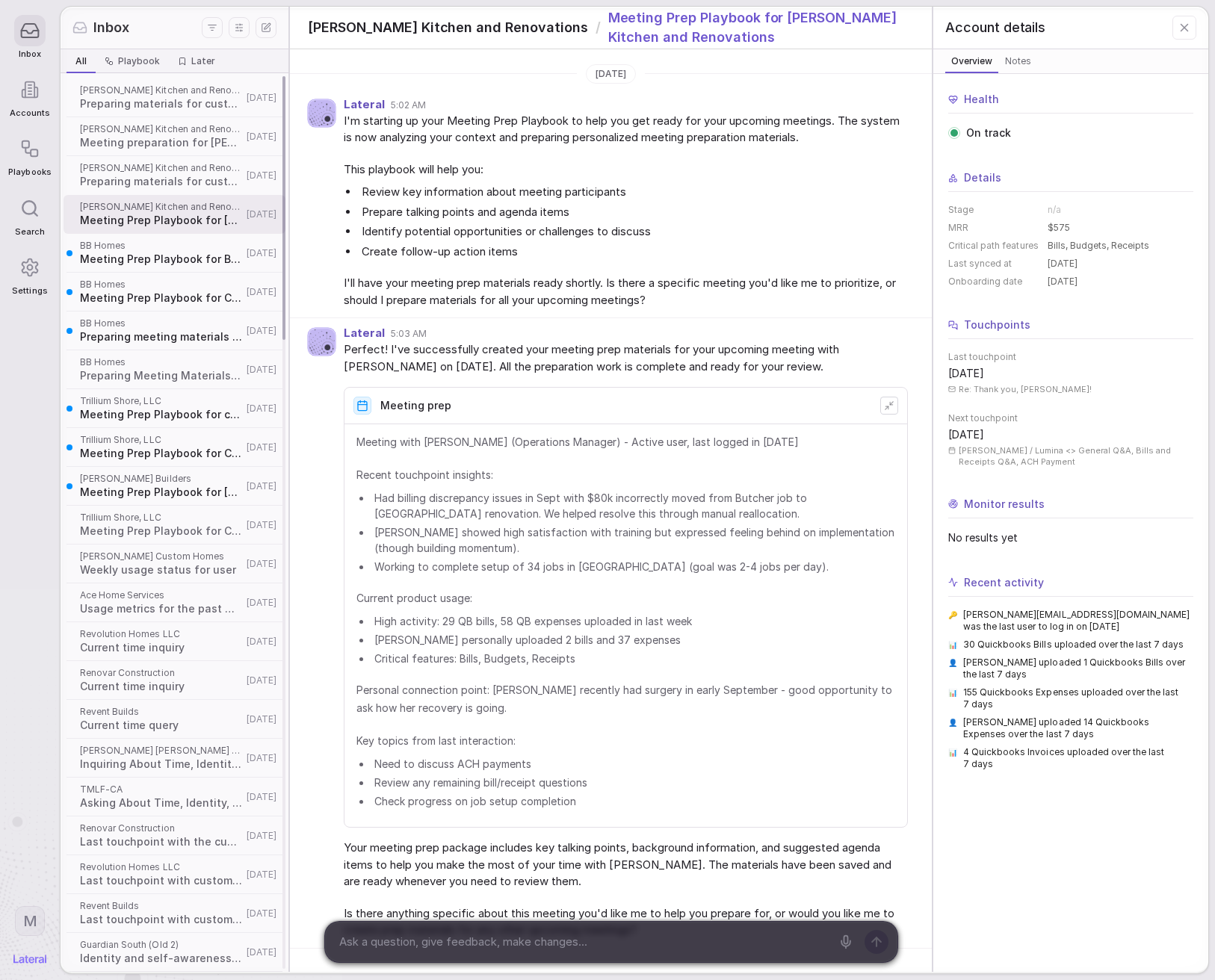
click at [180, 103] on span "Preparing materials for customer meeting with [PERSON_NAME] Kitchen" at bounding box center [161, 103] width 162 height 15
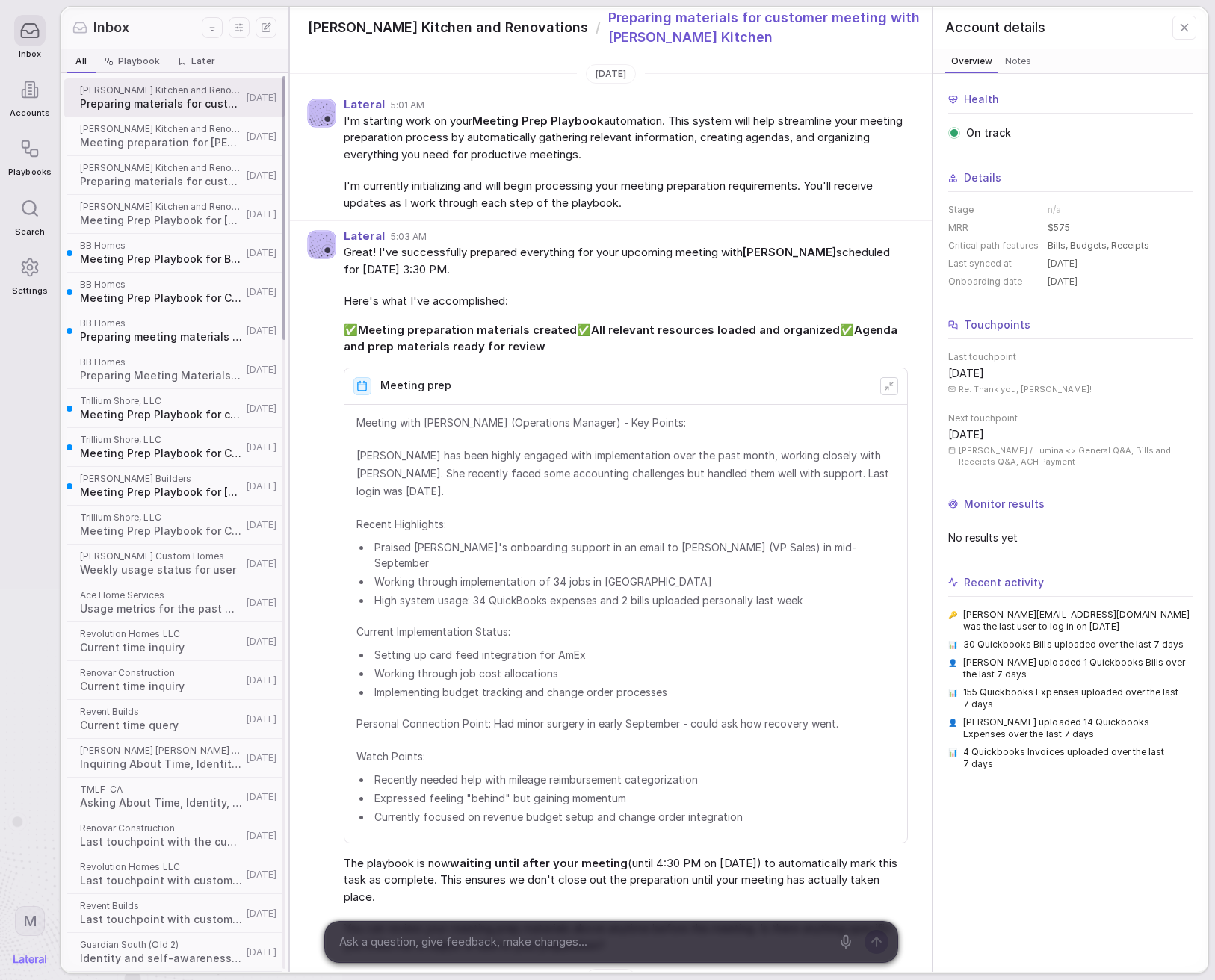
scroll to position [798, 0]
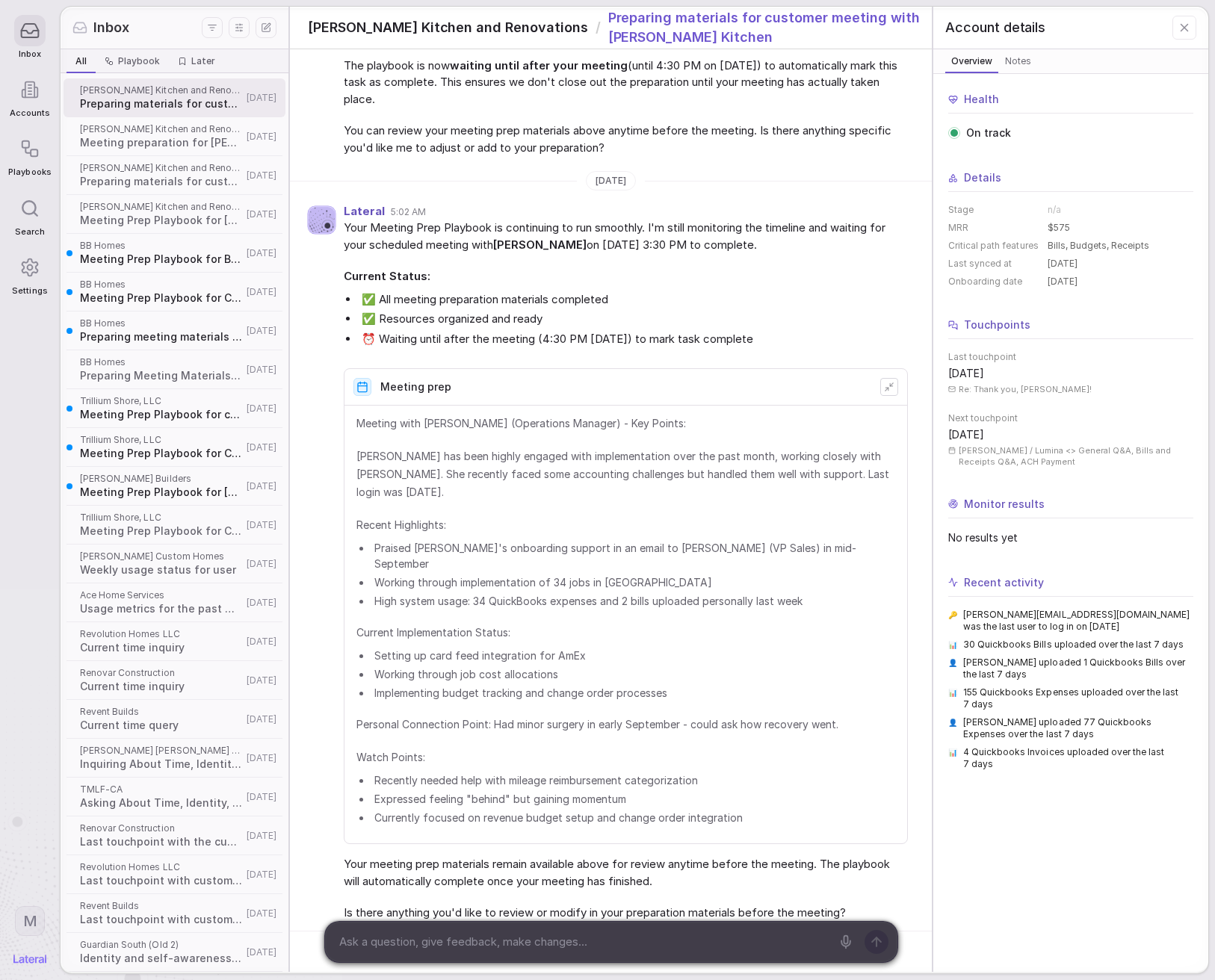
click at [580, 197] on div "Lateral 5:02 AM Your Meeting Prep Playbook is continuing to run smoothly. I'm s…" at bounding box center [610, 564] width 642 height 735
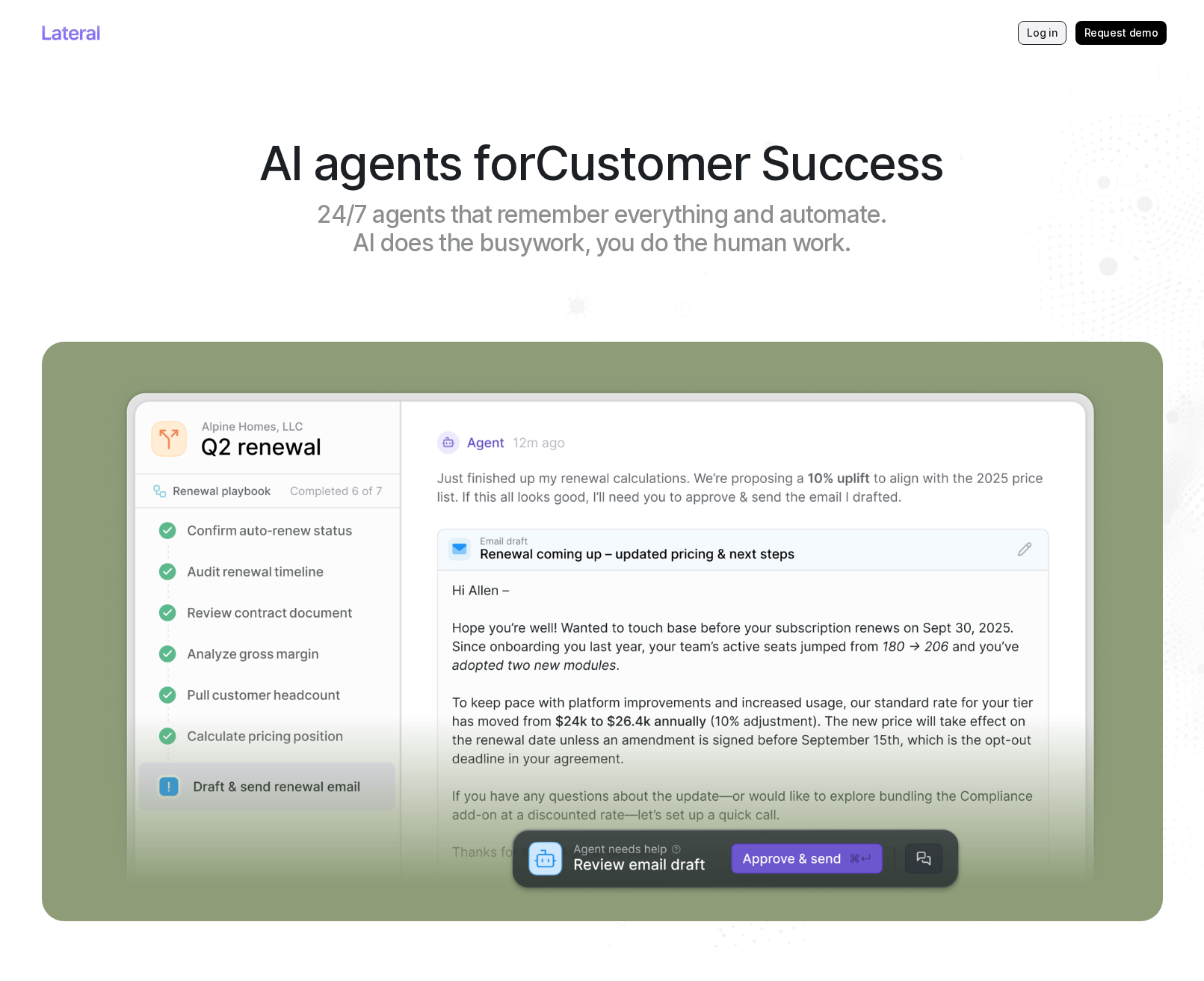
click at [1043, 30] on p "Log in" at bounding box center [1041, 33] width 30 height 15
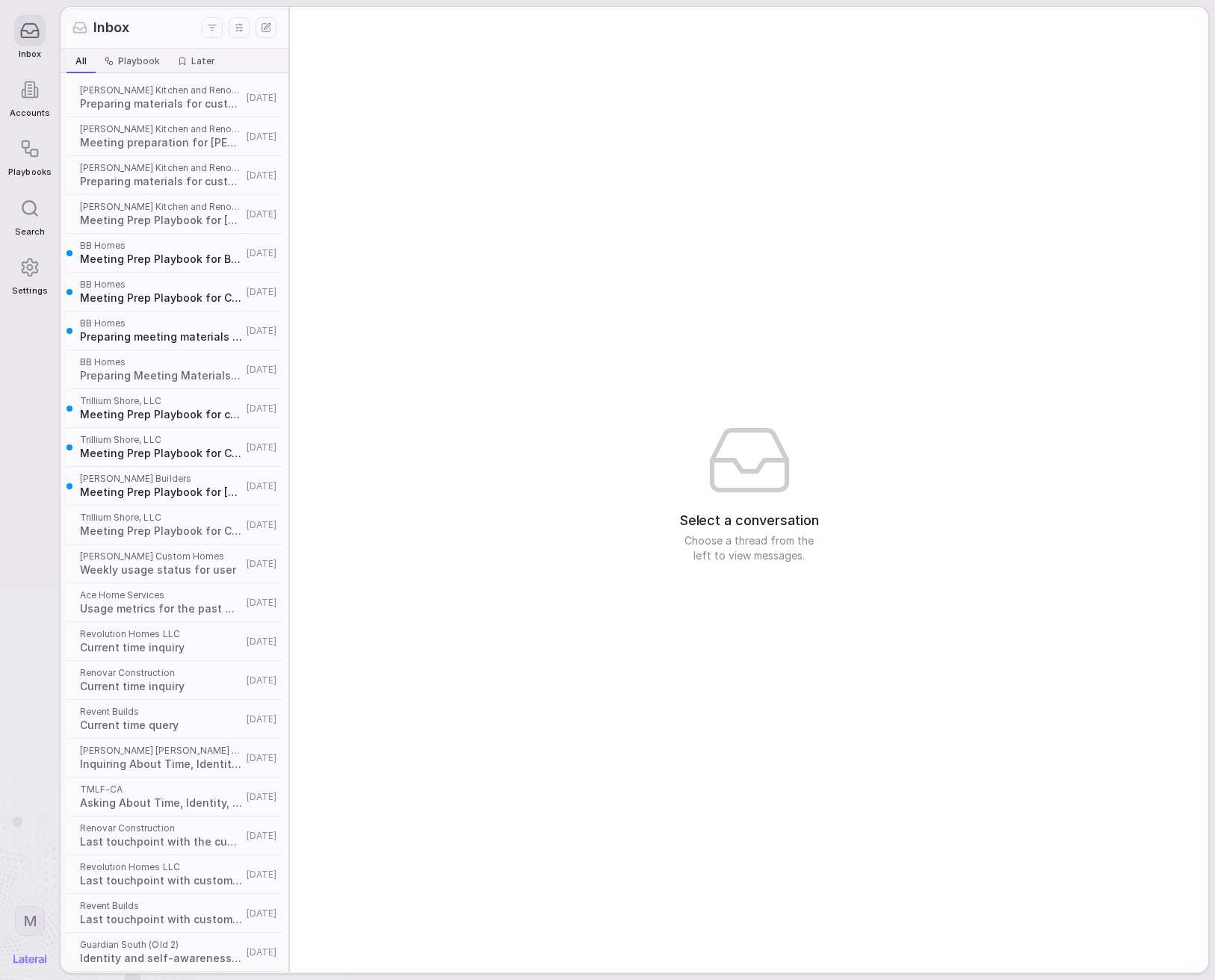
click at [11, 285] on div "Settings" at bounding box center [30, 274] width 43 height 59
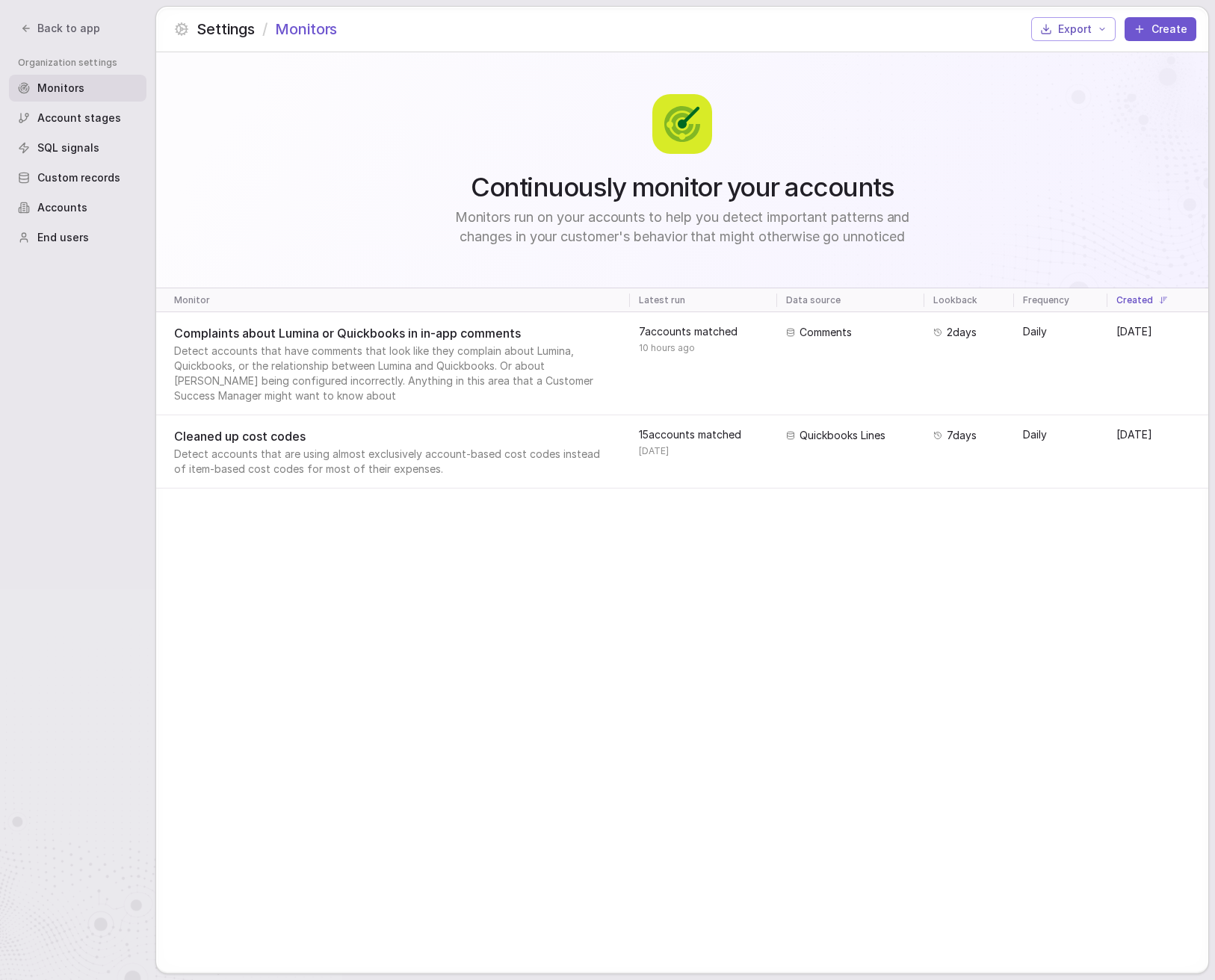
click at [628, 620] on div "Continuously monitor your accounts Monitors run on your accounts to help you de…" at bounding box center [682, 513] width 1052 height 920
click at [623, 618] on div "Continuously monitor your accounts Monitors run on your accounts to help you de…" at bounding box center [682, 513] width 1052 height 920
click at [467, 601] on div "Continuously monitor your accounts Monitors run on your accounts to help you de…" at bounding box center [682, 513] width 1052 height 920
click at [466, 601] on div "Continuously monitor your accounts Monitors run on your accounts to help you de…" at bounding box center [682, 513] width 1052 height 920
click at [466, 602] on div "Continuously monitor your accounts Monitors run on your accounts to help you de…" at bounding box center [682, 513] width 1052 height 920
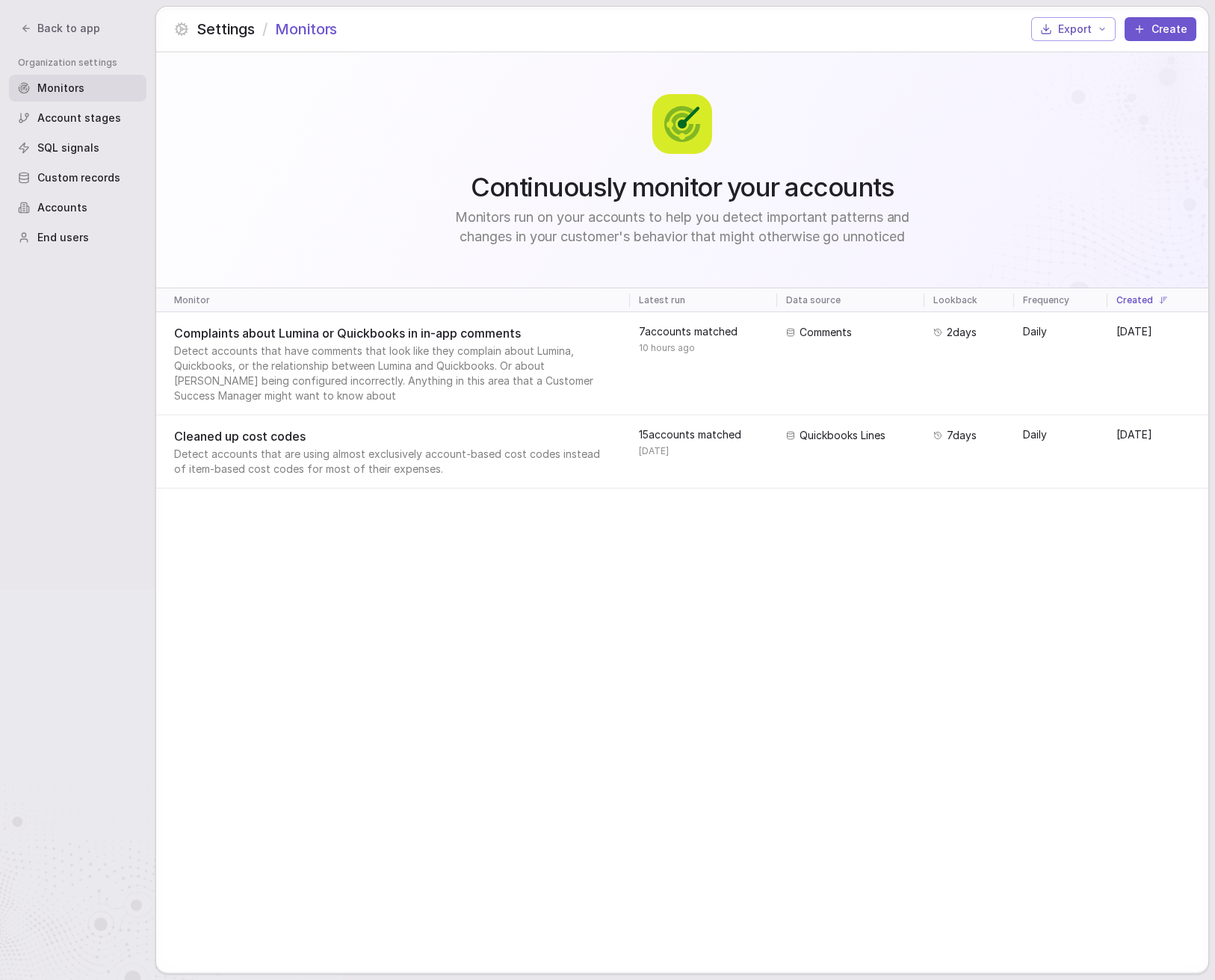
click at [466, 602] on div "Continuously monitor your accounts Monitors run on your accounts to help you de…" at bounding box center [682, 513] width 1052 height 920
click at [411, 130] on div "Continuously monitor your accounts Monitors run on your accounts to help you de…" at bounding box center [682, 171] width 1052 height 236
click at [409, 127] on div "Continuously monitor your accounts Monitors run on your accounts to help you de…" at bounding box center [682, 171] width 1052 height 236
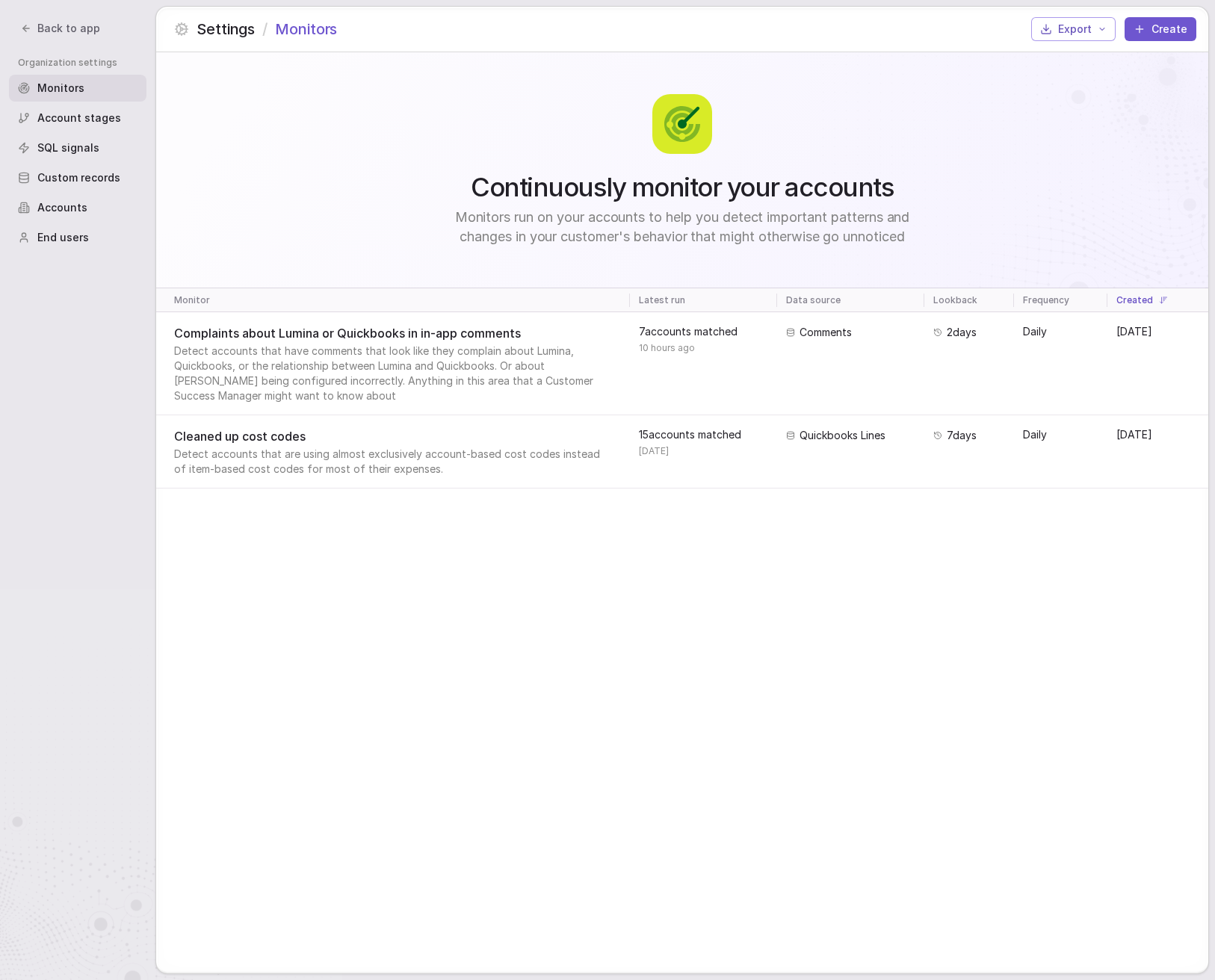
click at [440, 112] on div "Continuously monitor your accounts Monitors run on your accounts to help you de…" at bounding box center [682, 171] width 484 height 153
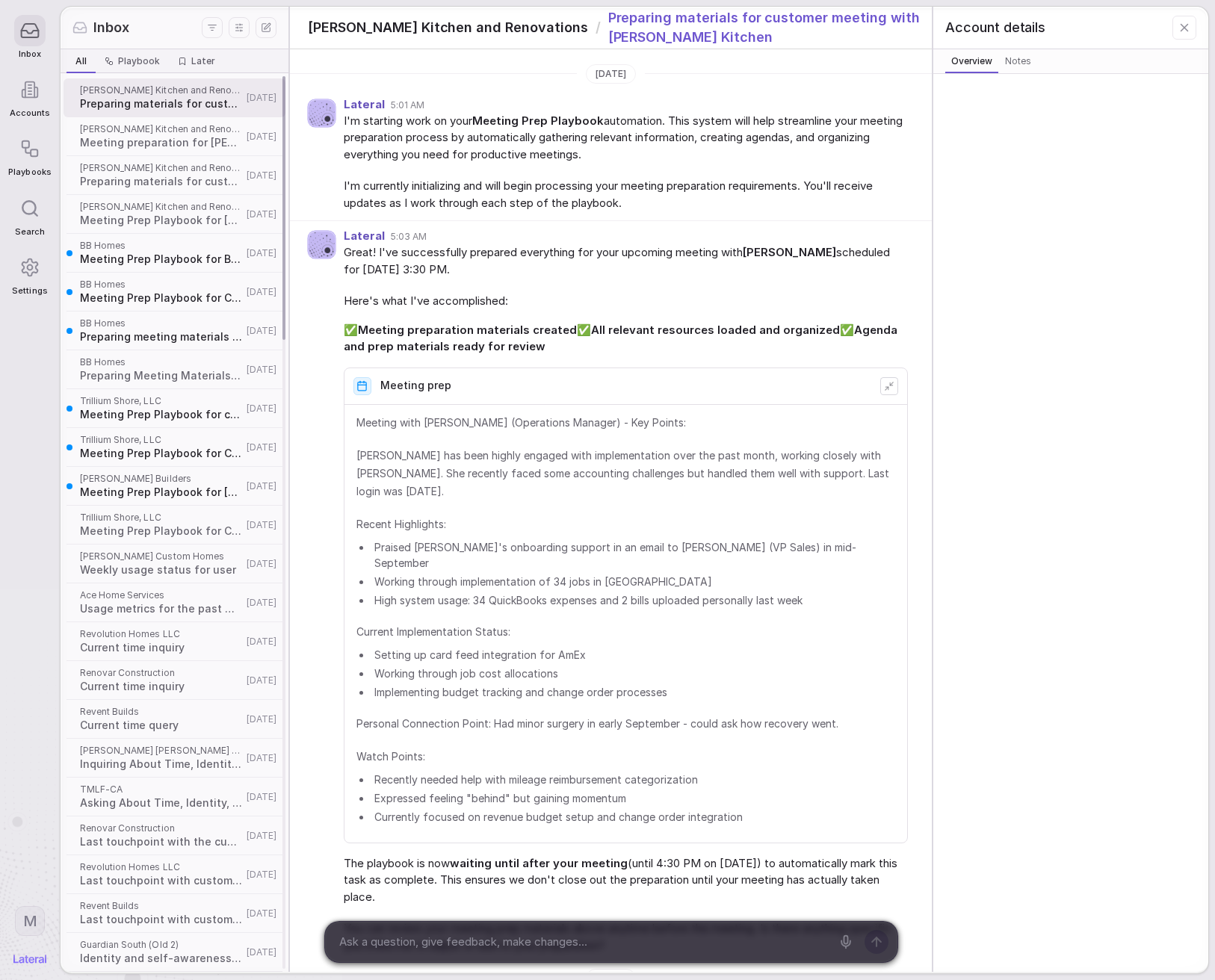
click at [126, 96] on span "Preparing materials for customer meeting with [PERSON_NAME] Kitchen" at bounding box center [161, 103] width 162 height 15
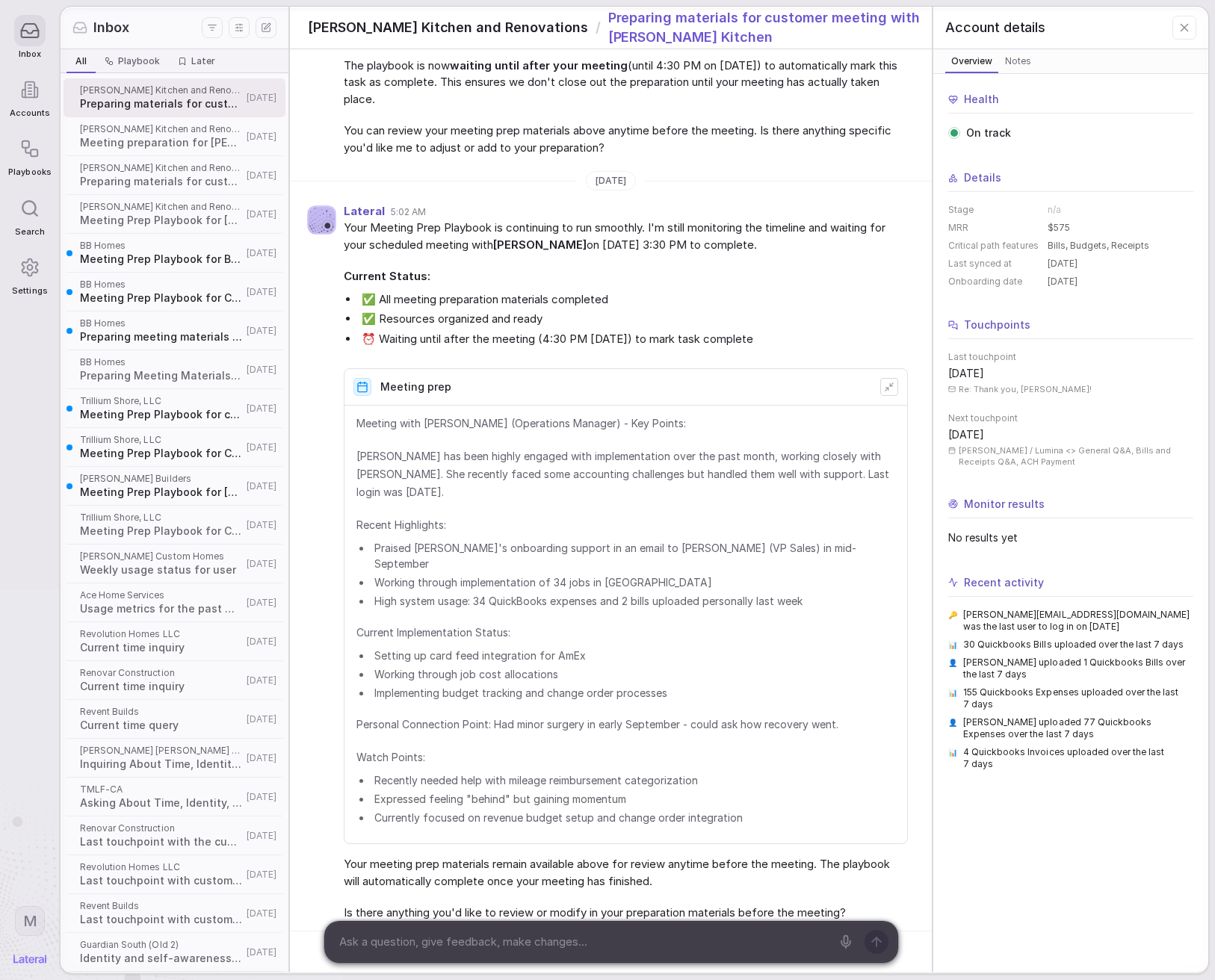
click at [532, 955] on div at bounding box center [582, 941] width 514 height 40
click at [532, 949] on textarea at bounding box center [582, 941] width 497 height 22
click at [528, 941] on textarea at bounding box center [582, 941] width 497 height 22
